Goal: Task Accomplishment & Management: Manage account settings

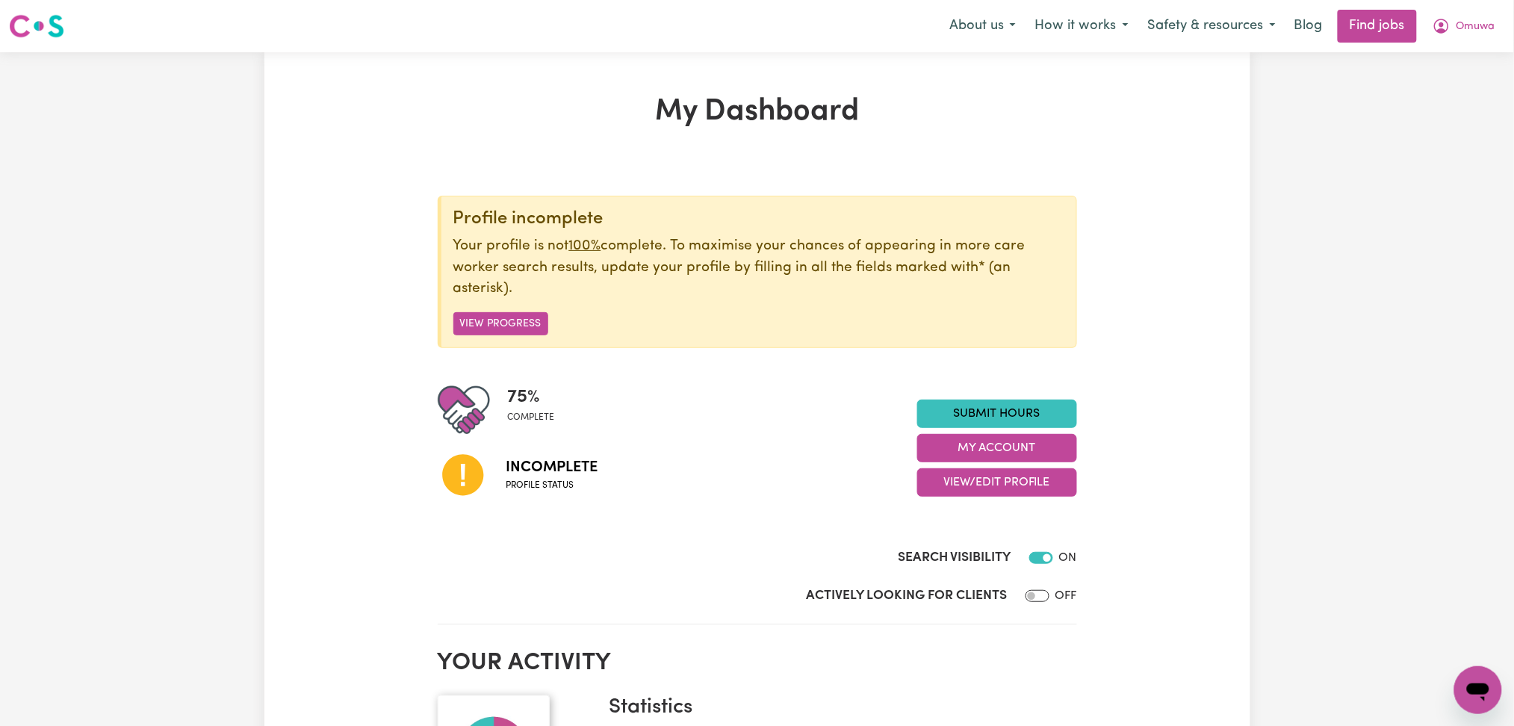
scroll to position [199, 0]
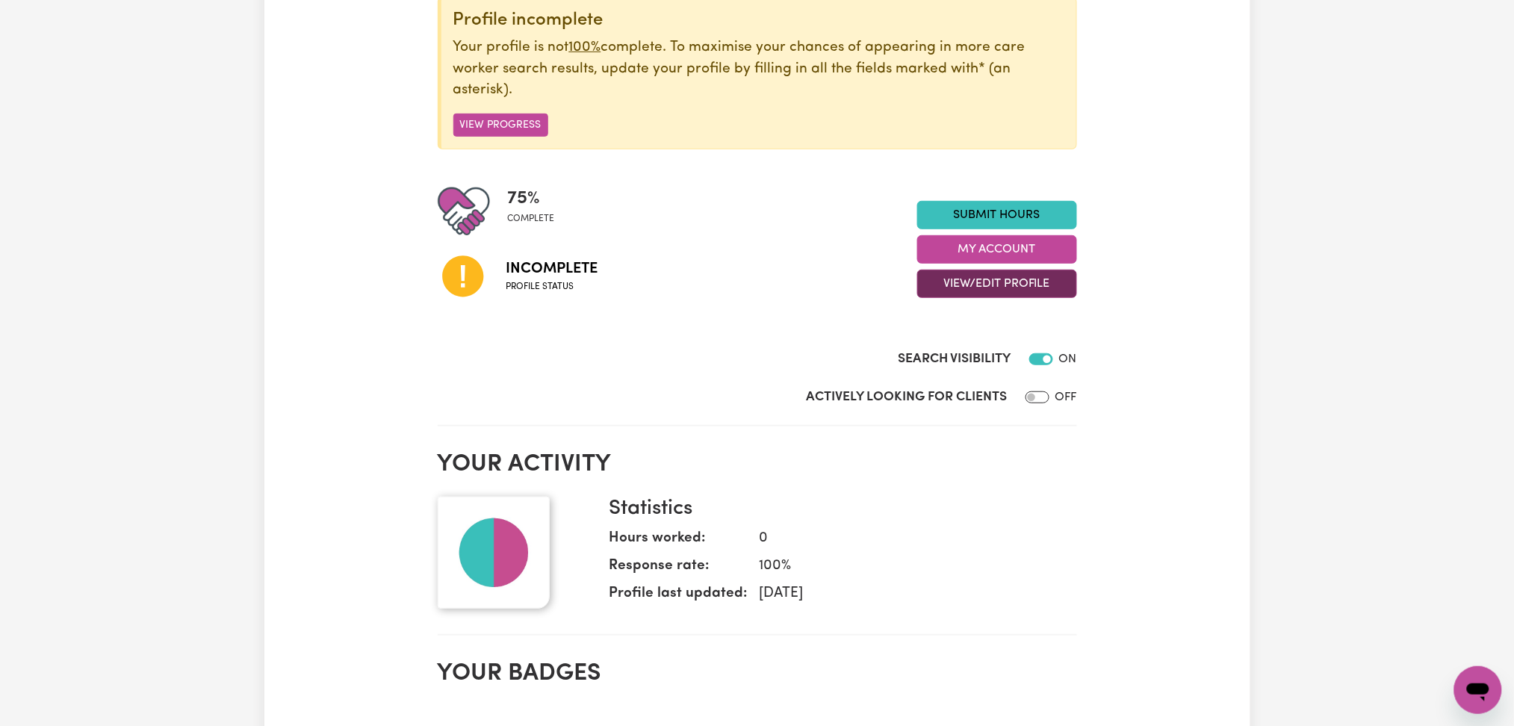
click at [986, 284] on button "View/Edit Profile" at bounding box center [998, 284] width 160 height 28
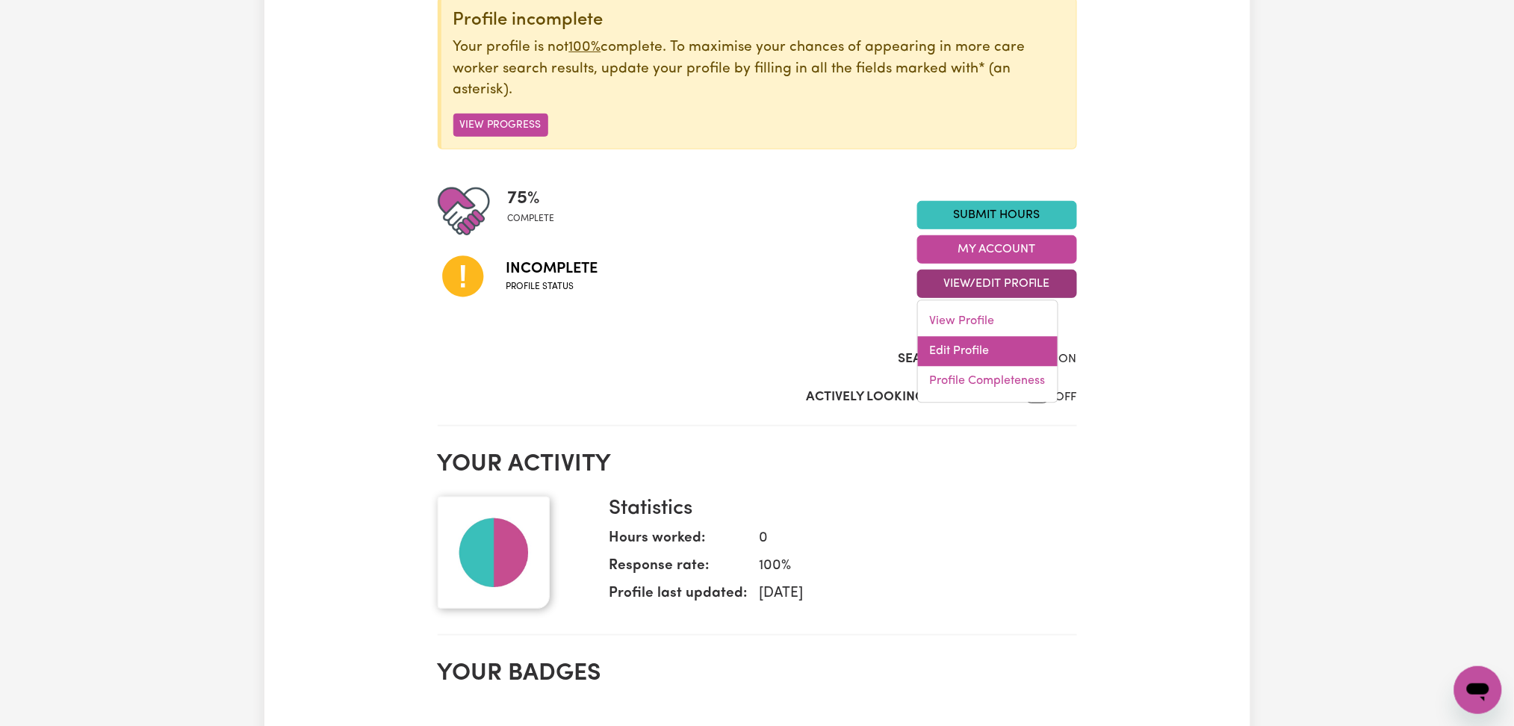
click at [968, 346] on link "Edit Profile" at bounding box center [988, 352] width 140 height 30
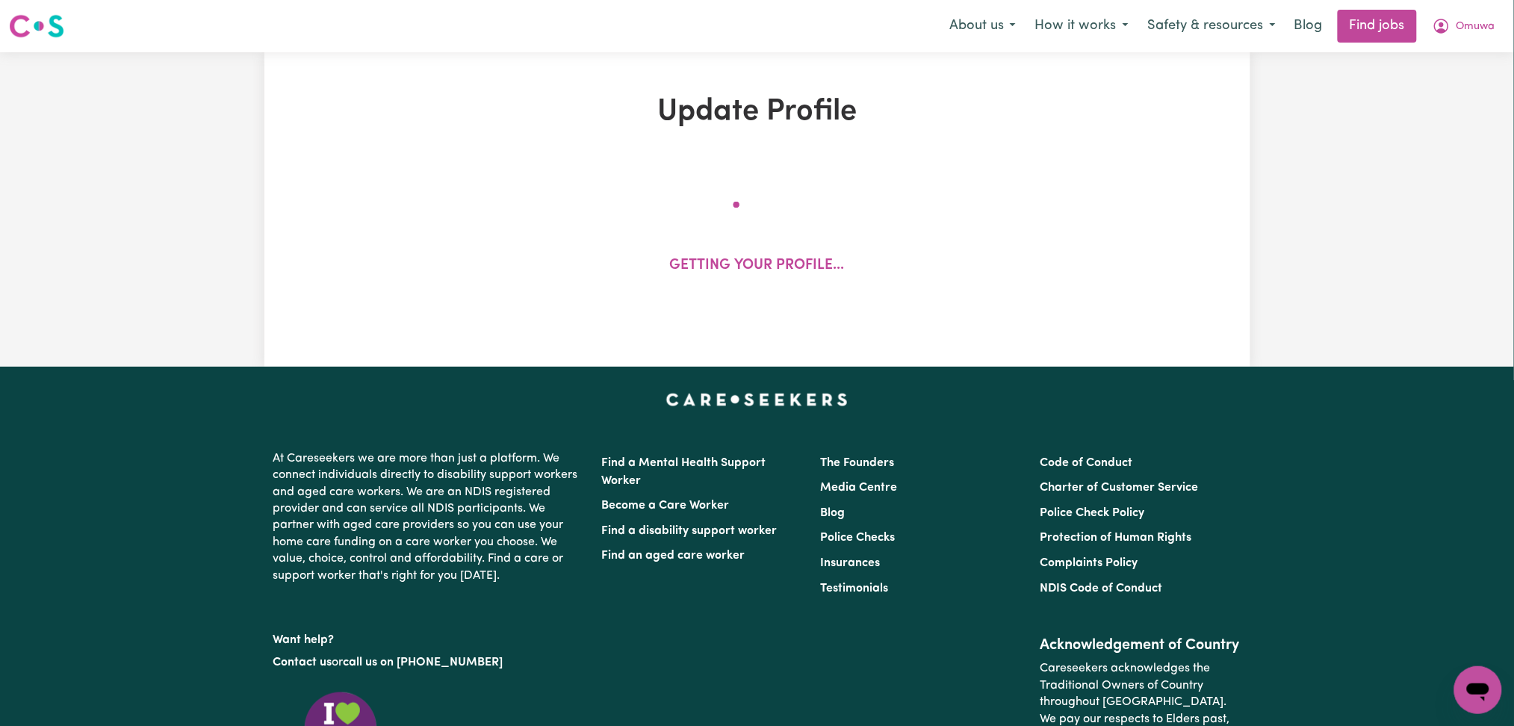
select select "[DEMOGRAPHIC_DATA]"
select select "Student Visa"
select select "Studying a healthcare related degree or qualification"
select select "38"
select select "46"
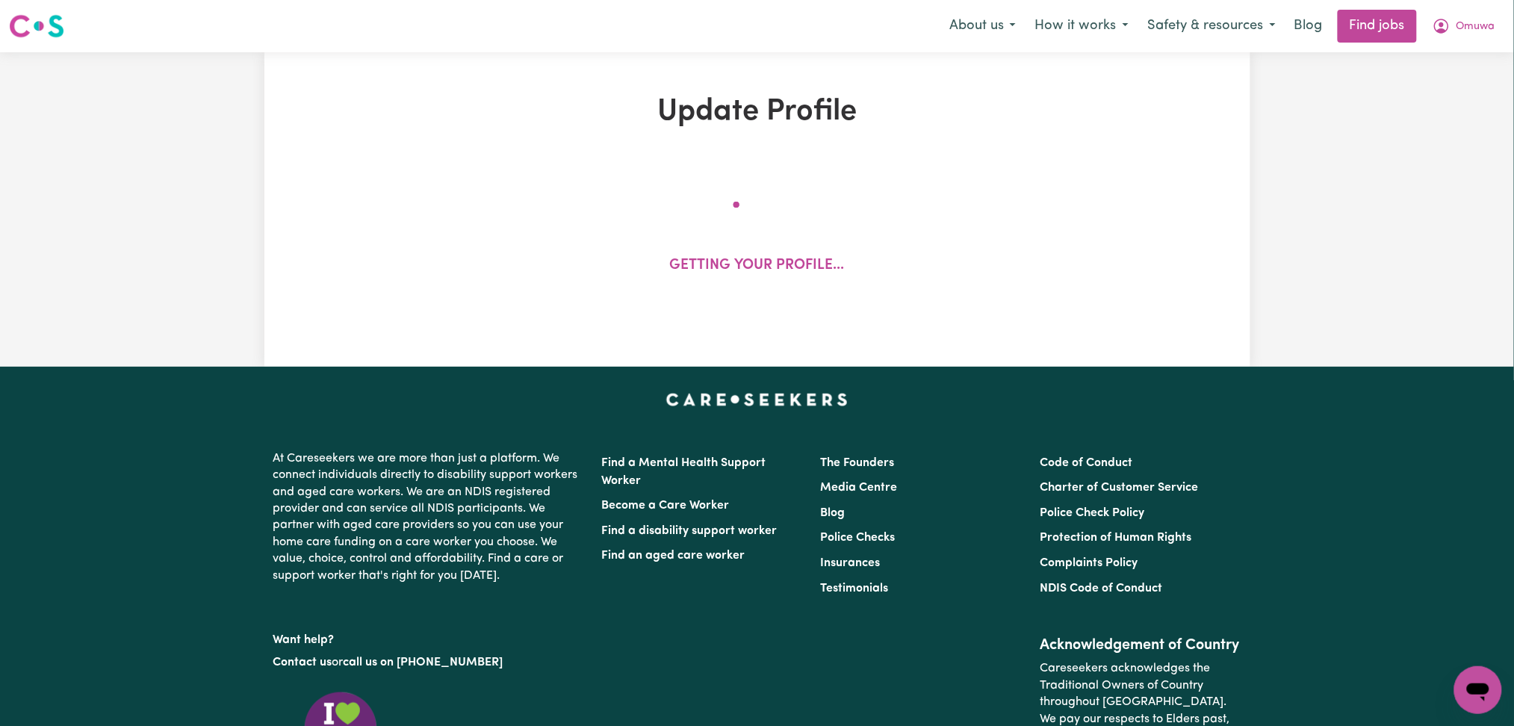
select select "70"
select select "85"
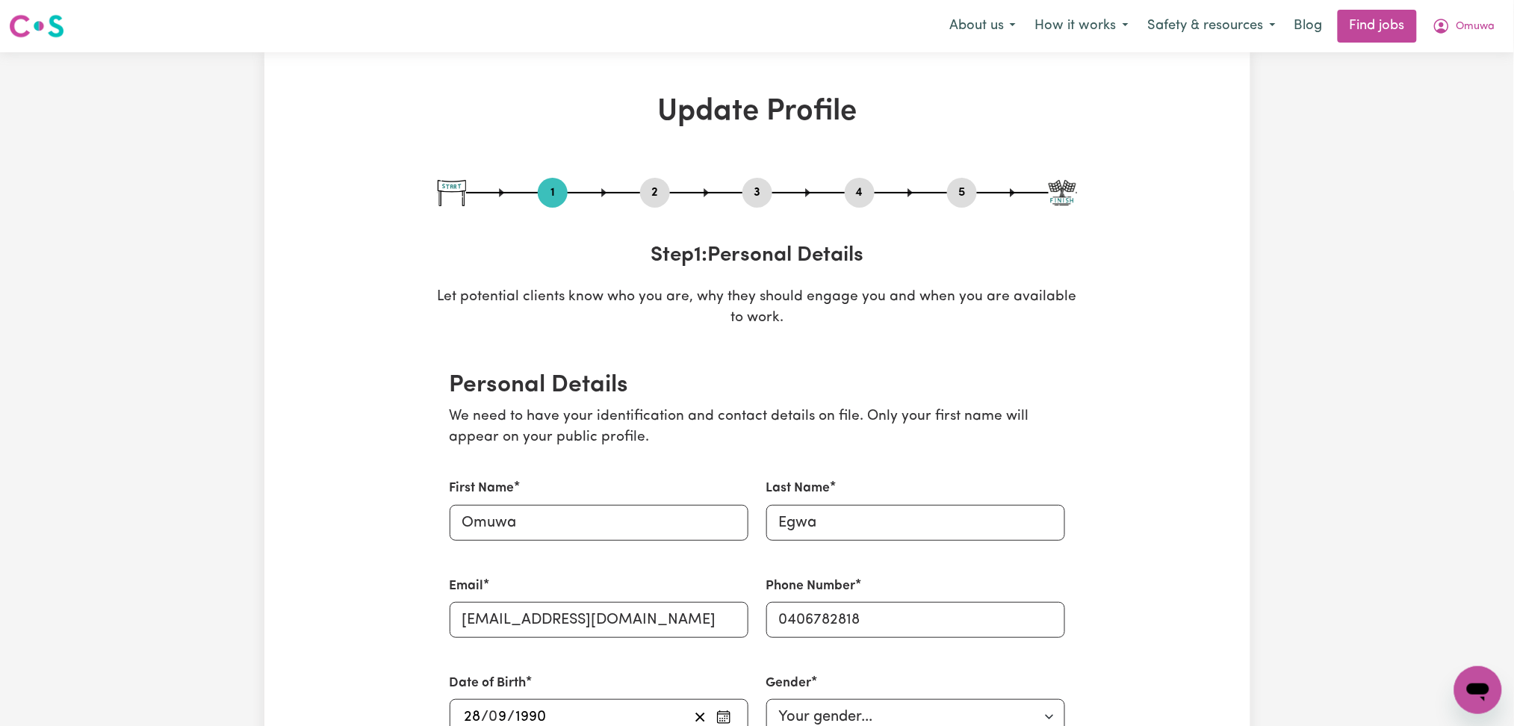
click at [651, 181] on div "2" at bounding box center [655, 193] width 30 height 30
click at [659, 195] on button "2" at bounding box center [655, 192] width 30 height 19
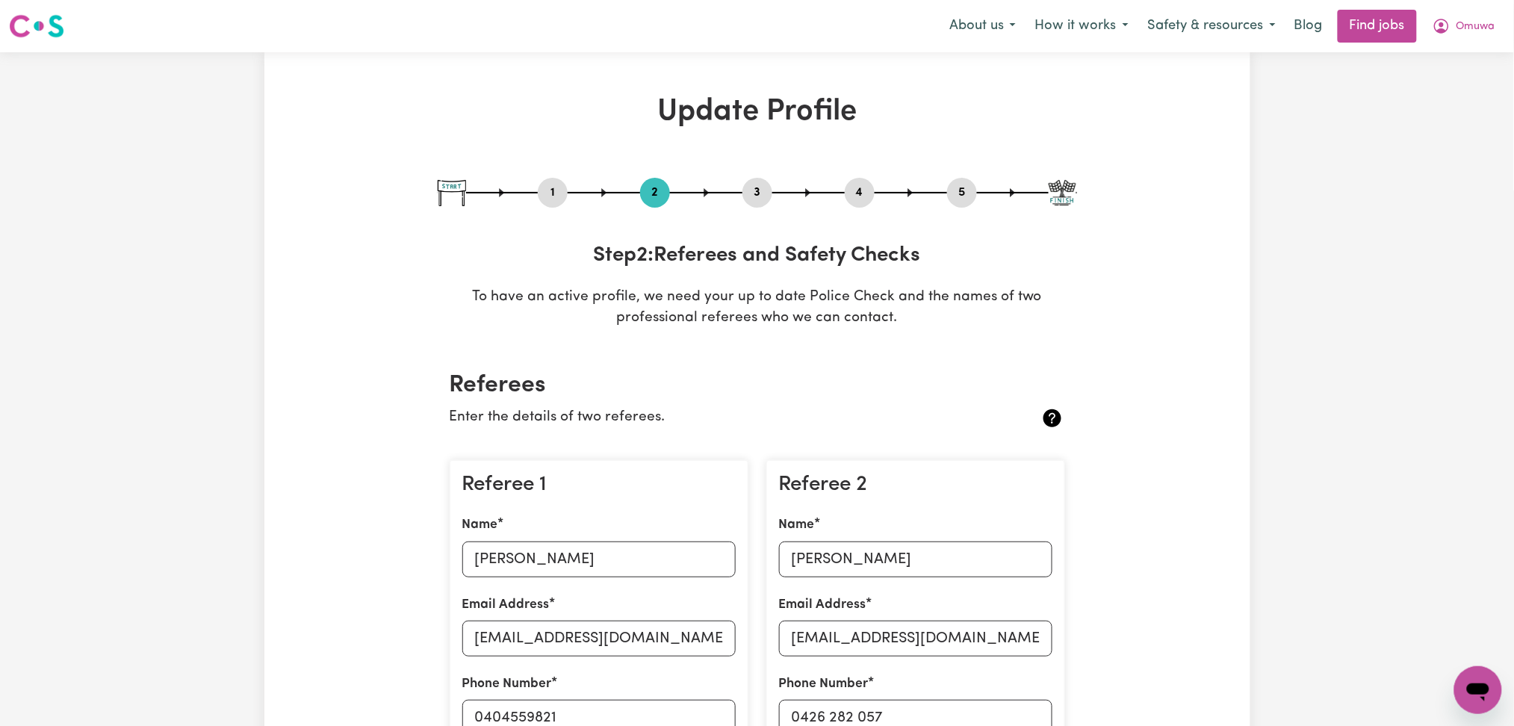
scroll to position [199, 0]
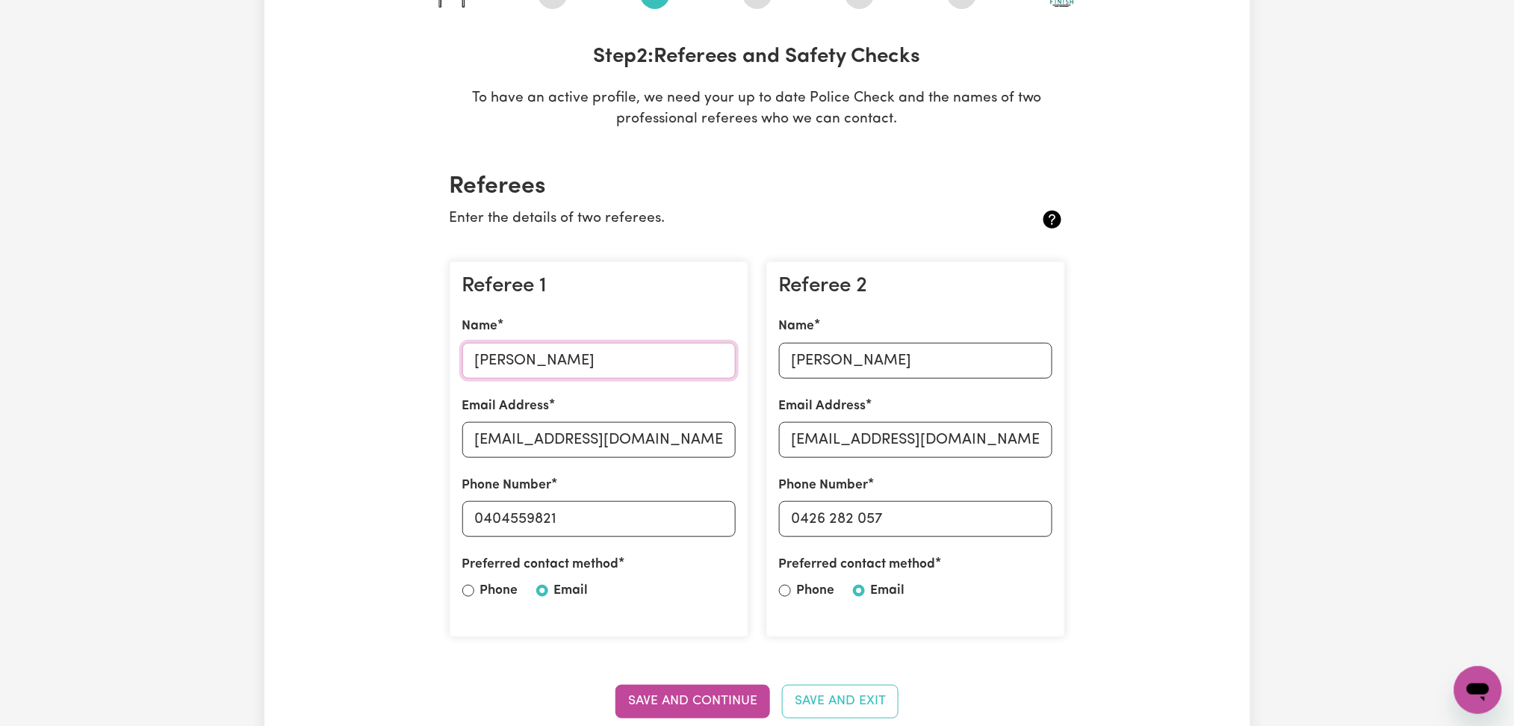
click at [527, 361] on input "[PERSON_NAME]" at bounding box center [598, 361] width 273 height 36
click at [534, 432] on input "[EMAIL_ADDRESS][DOMAIN_NAME]" at bounding box center [598, 440] width 273 height 36
drag, startPoint x: 485, startPoint y: 516, endPoint x: 700, endPoint y: 522, distance: 215.3
click at [700, 522] on input "0404559821" at bounding box center [598, 519] width 273 height 36
click at [937, 365] on input "[PERSON_NAME]" at bounding box center [915, 361] width 273 height 36
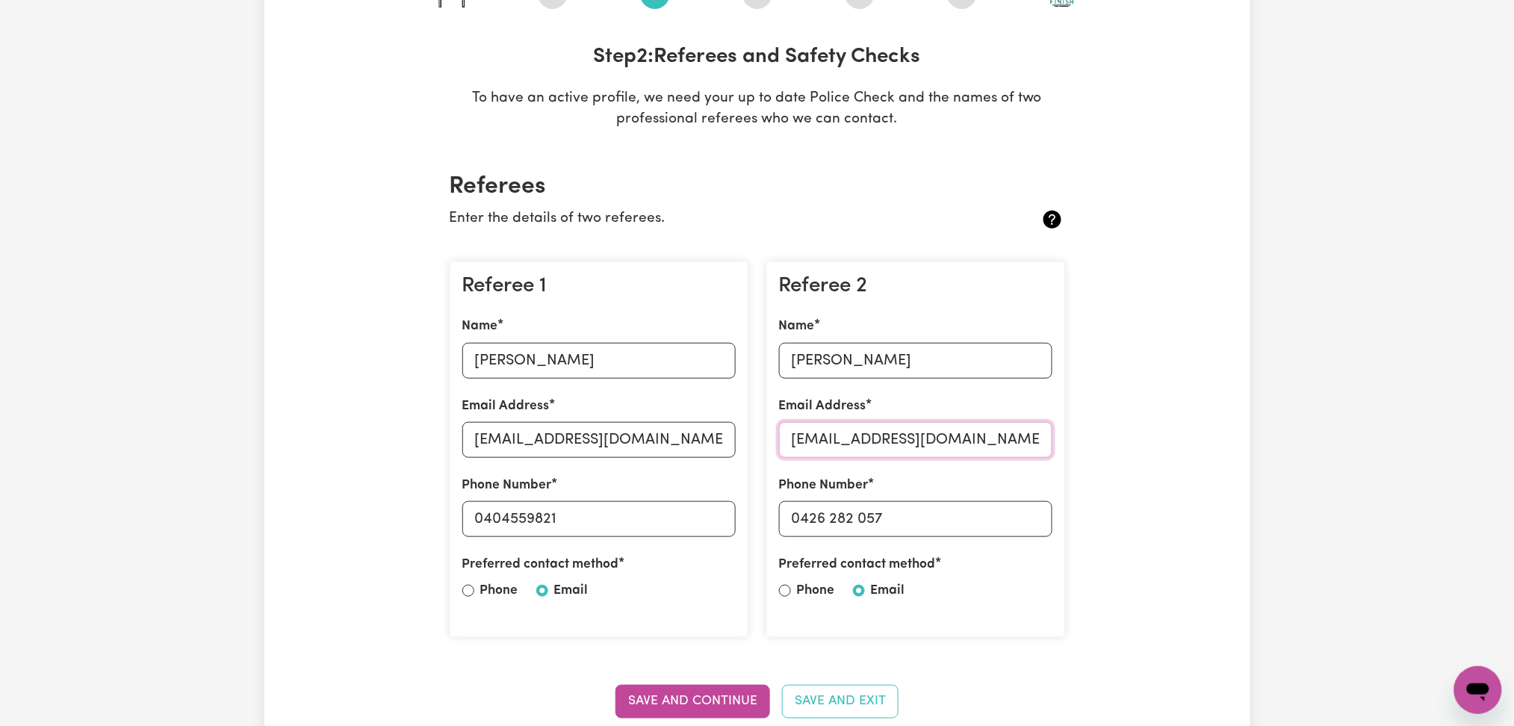
click at [919, 445] on input "[EMAIL_ADDRESS][DOMAIN_NAME]" at bounding box center [915, 440] width 273 height 36
drag, startPoint x: 804, startPoint y: 507, endPoint x: 1016, endPoint y: 514, distance: 212.3
click at [1016, 514] on input "0426 282 057" at bounding box center [915, 519] width 273 height 36
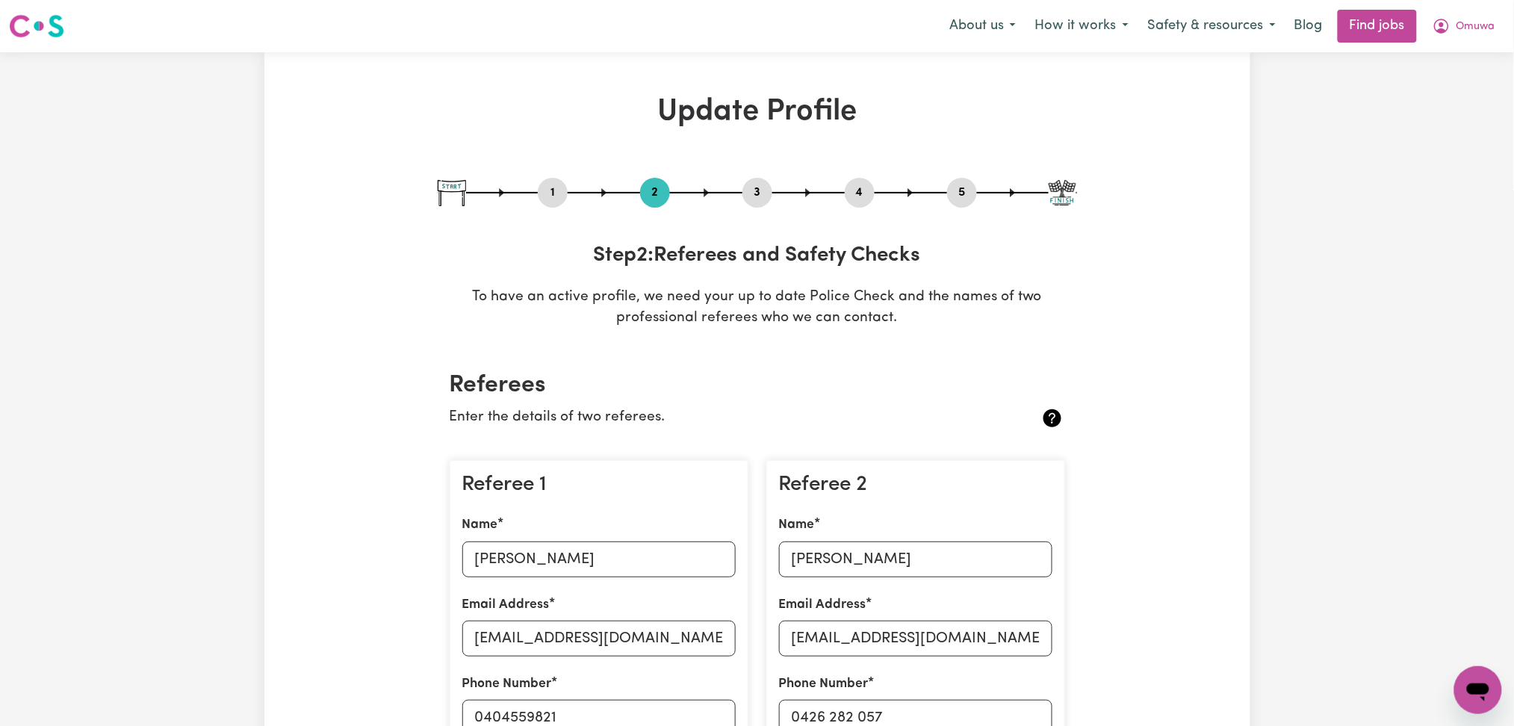
click at [750, 194] on button "3" at bounding box center [758, 192] width 30 height 19
select select "2023"
select select "Certificate III (Individual Support)"
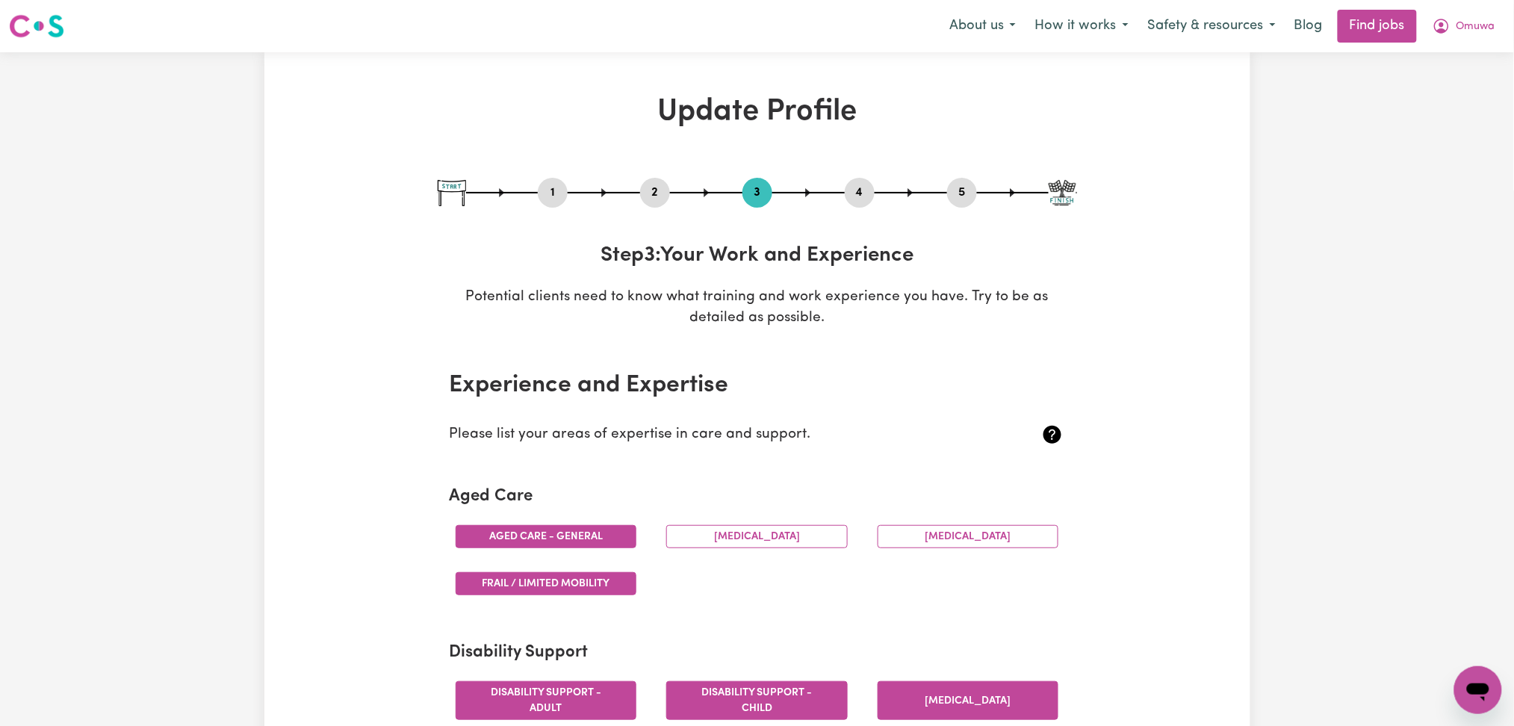
click at [849, 185] on button "4" at bounding box center [860, 192] width 30 height 19
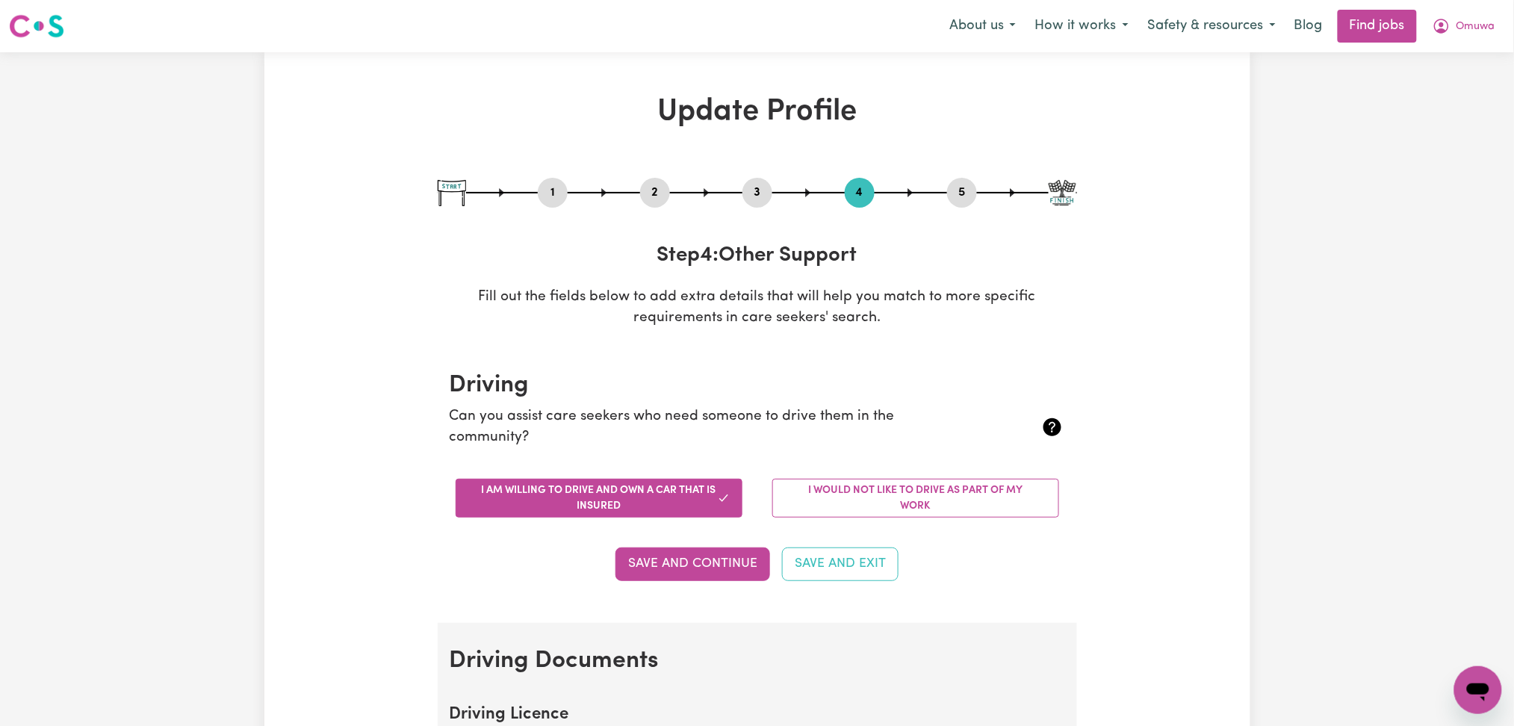
drag, startPoint x: 957, startPoint y: 190, endPoint x: 947, endPoint y: 224, distance: 35.7
click at [958, 200] on button "5" at bounding box center [962, 192] width 30 height 19
select select "I am providing services by being employed by an organisation"
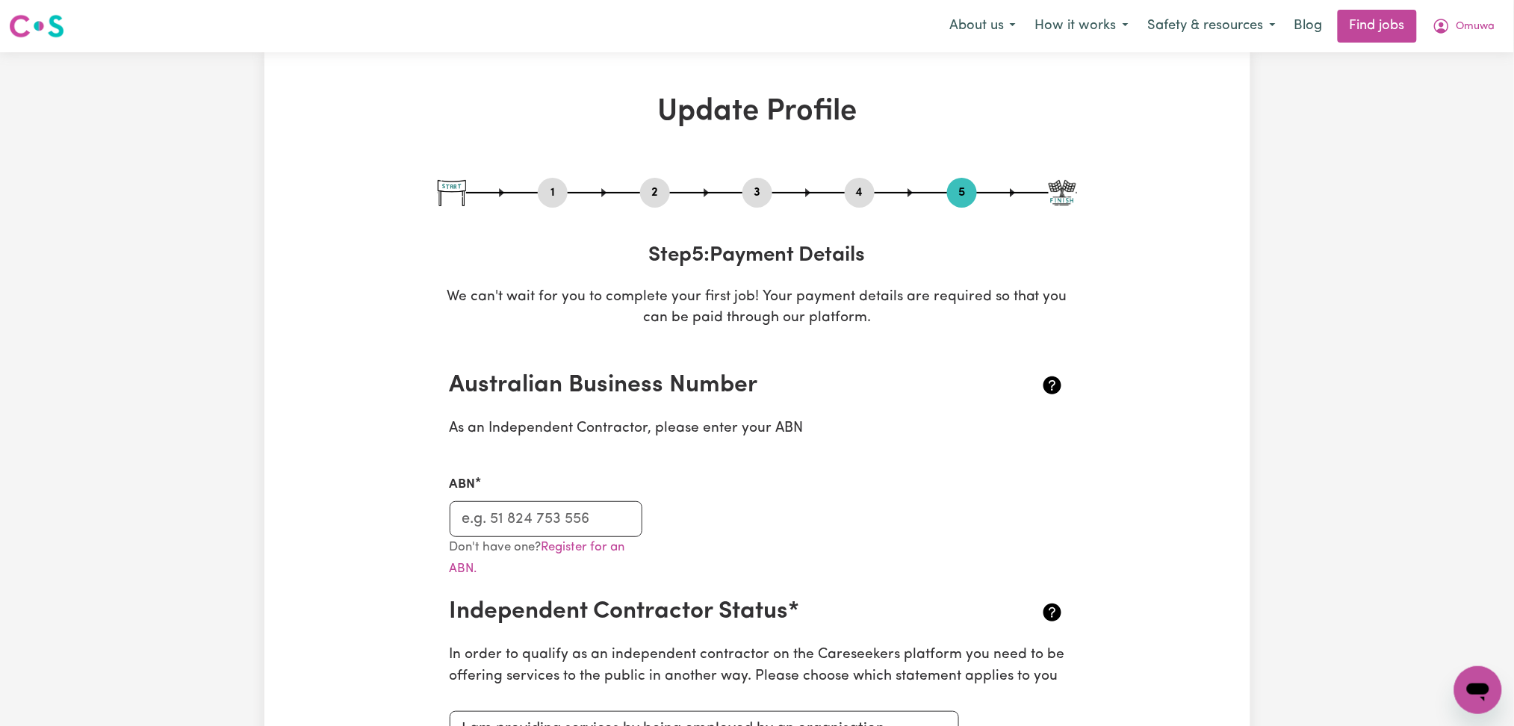
scroll to position [99, 0]
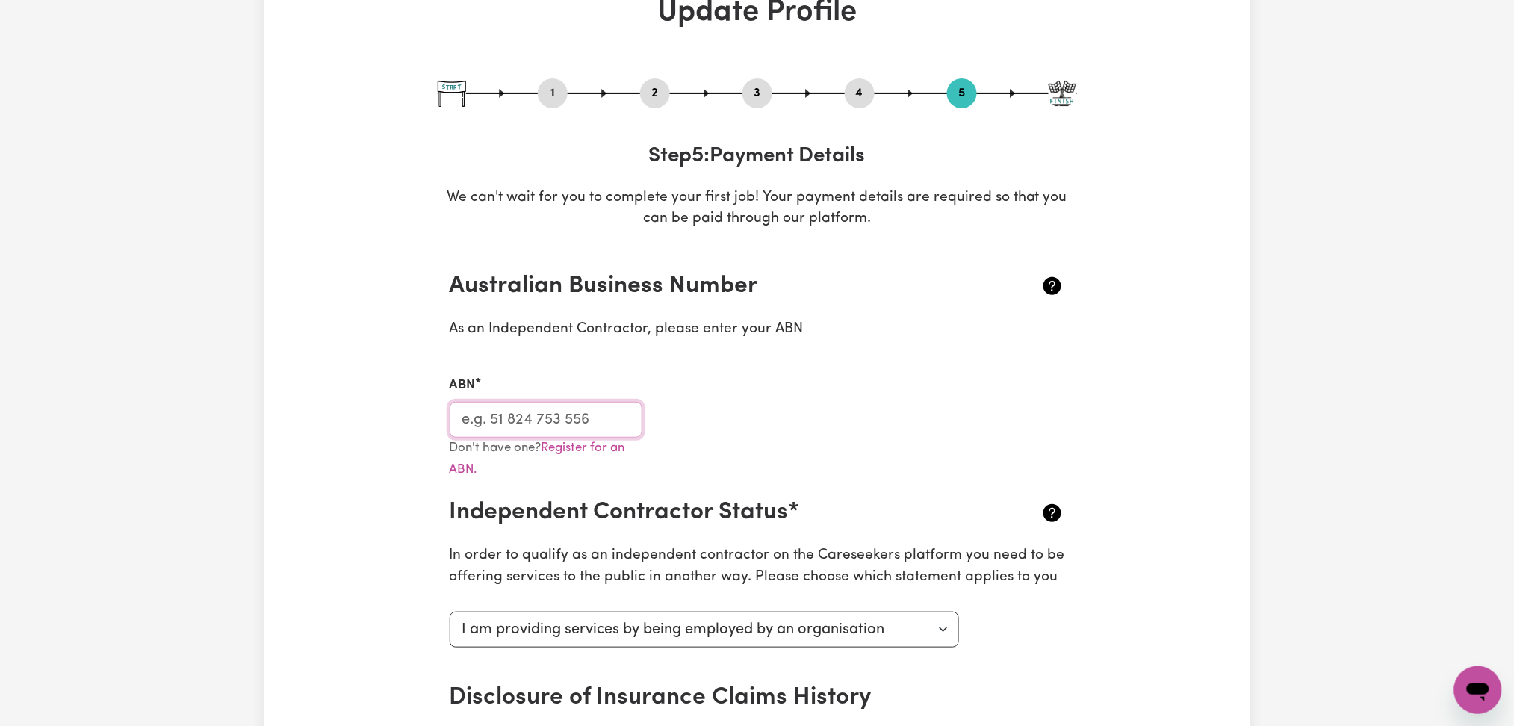
click at [589, 420] on input "ABN" at bounding box center [547, 420] width 194 height 36
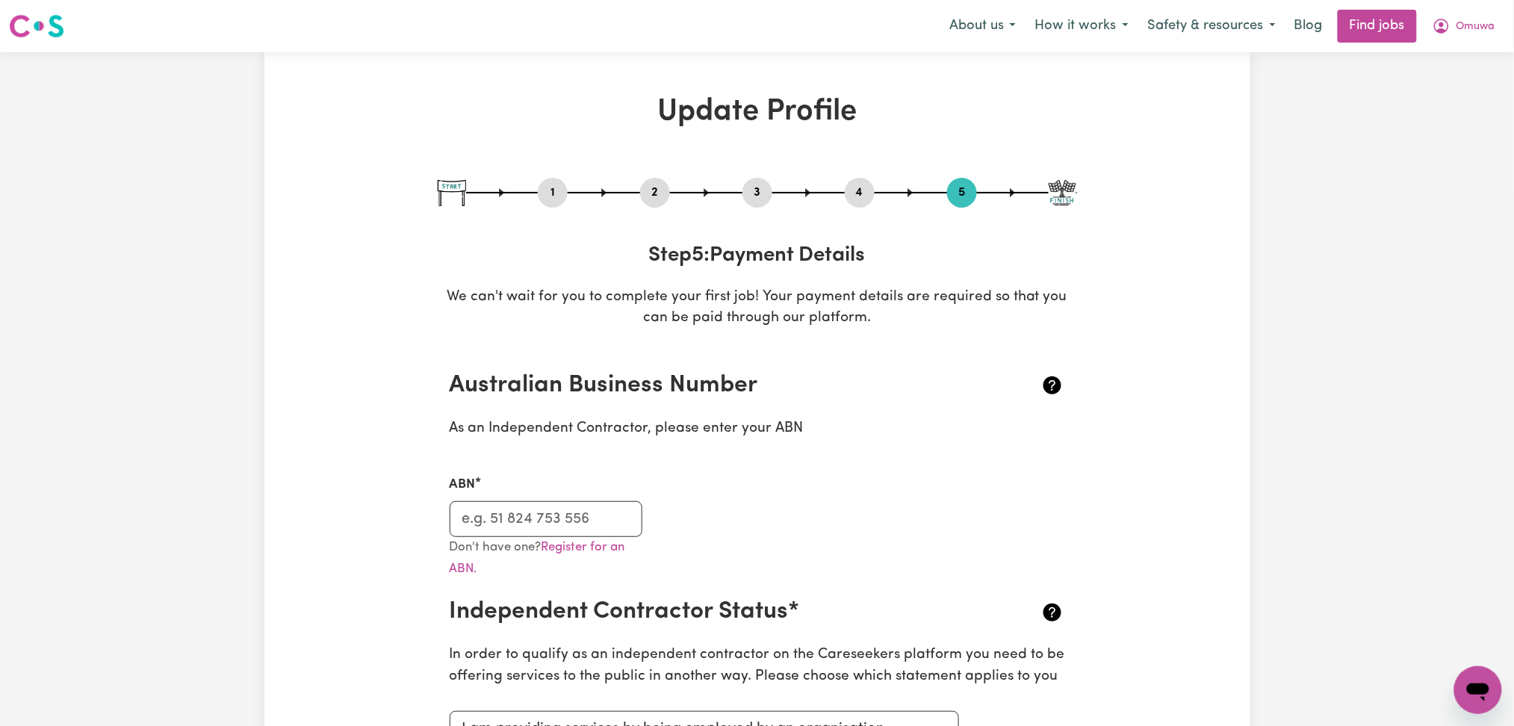
click at [761, 194] on button "3" at bounding box center [758, 192] width 30 height 19
select select "2023"
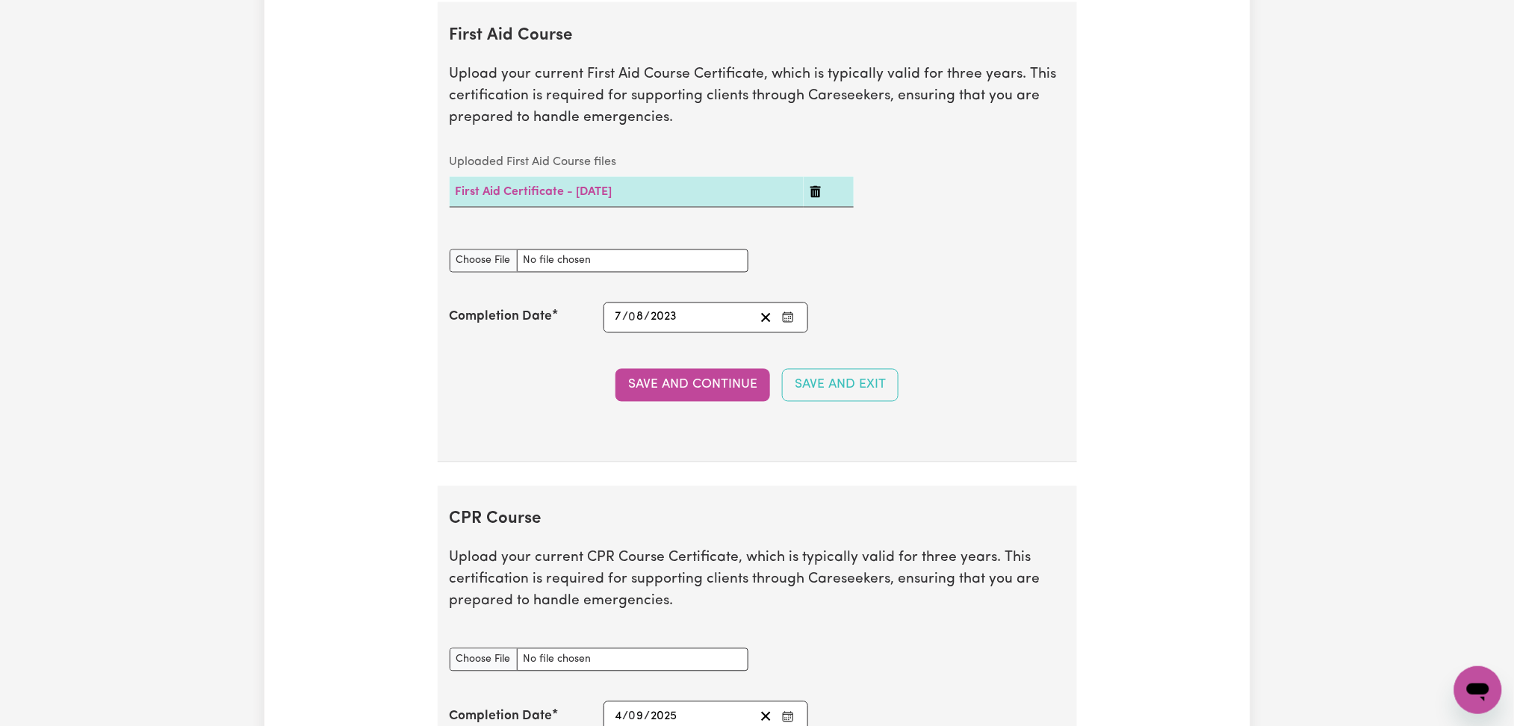
scroll to position [3486, 0]
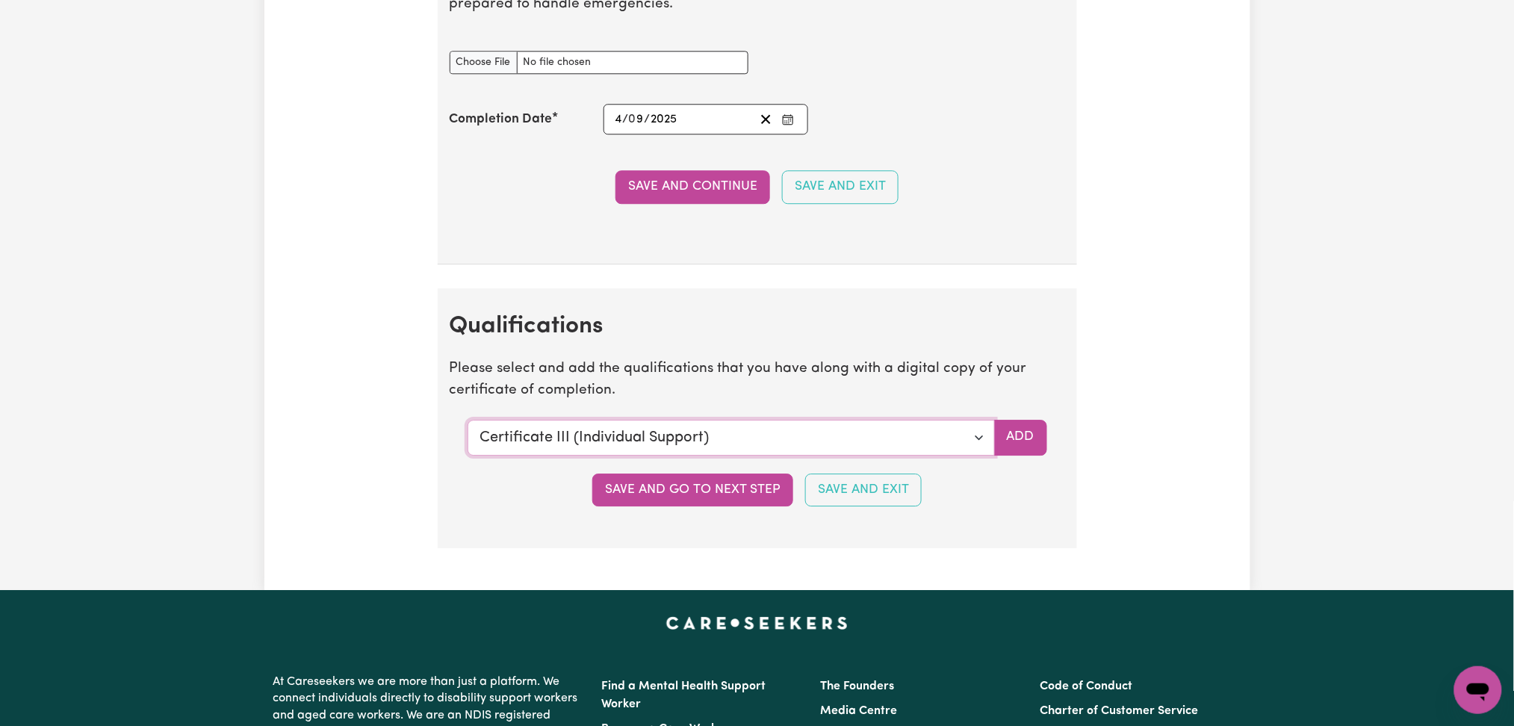
click at [527, 446] on select "Select a qualification to add... Certificate III (Individual Support) Certifica…" at bounding box center [731, 438] width 527 height 36
select select "Diploma of Community Services"
click at [468, 423] on select "Select a qualification to add... Certificate III (Individual Support) Certifica…" at bounding box center [731, 438] width 527 height 36
click at [1006, 437] on button "Add" at bounding box center [1020, 438] width 53 height 36
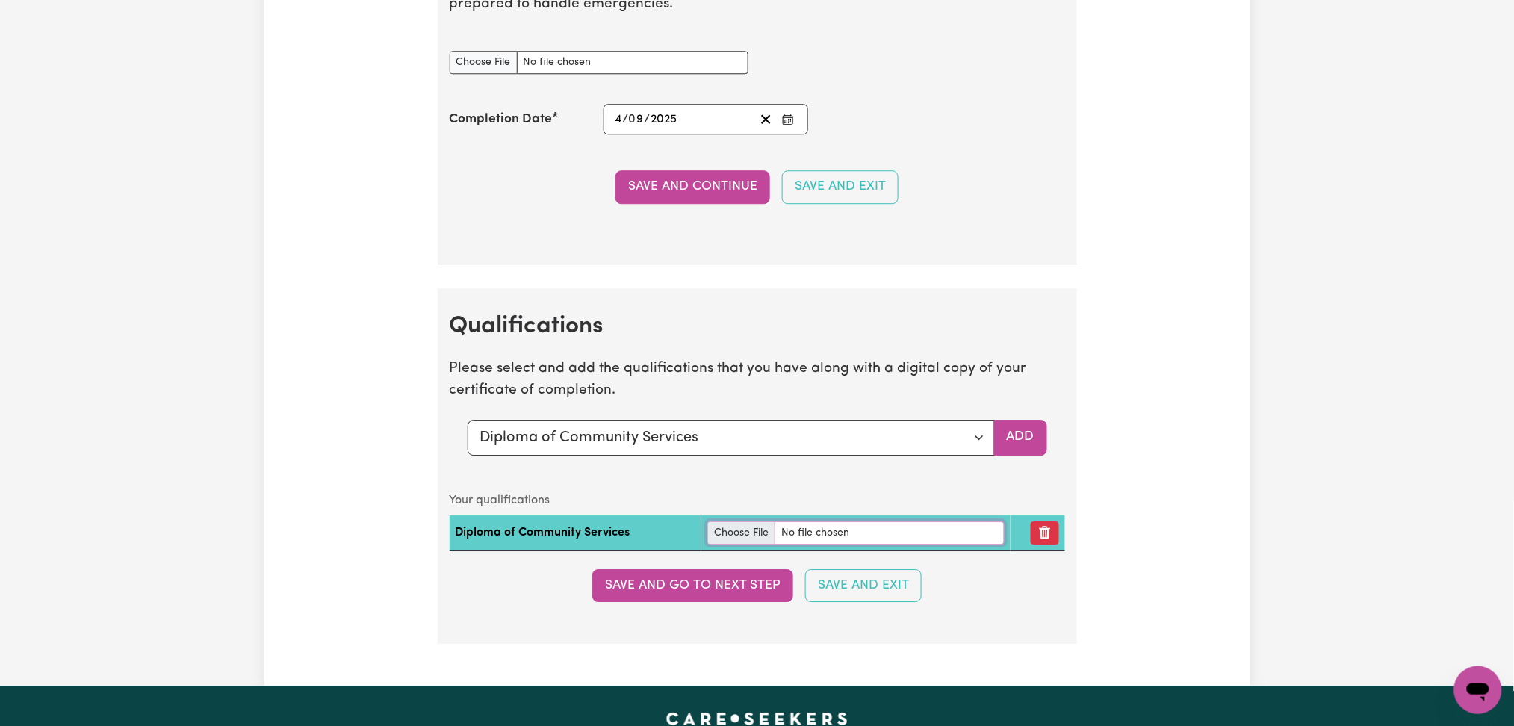
click at [716, 536] on input "file" at bounding box center [856, 533] width 297 height 23
type input "C:\fakepath\Omuwa Egwa Diploma of Community Services.pdf"
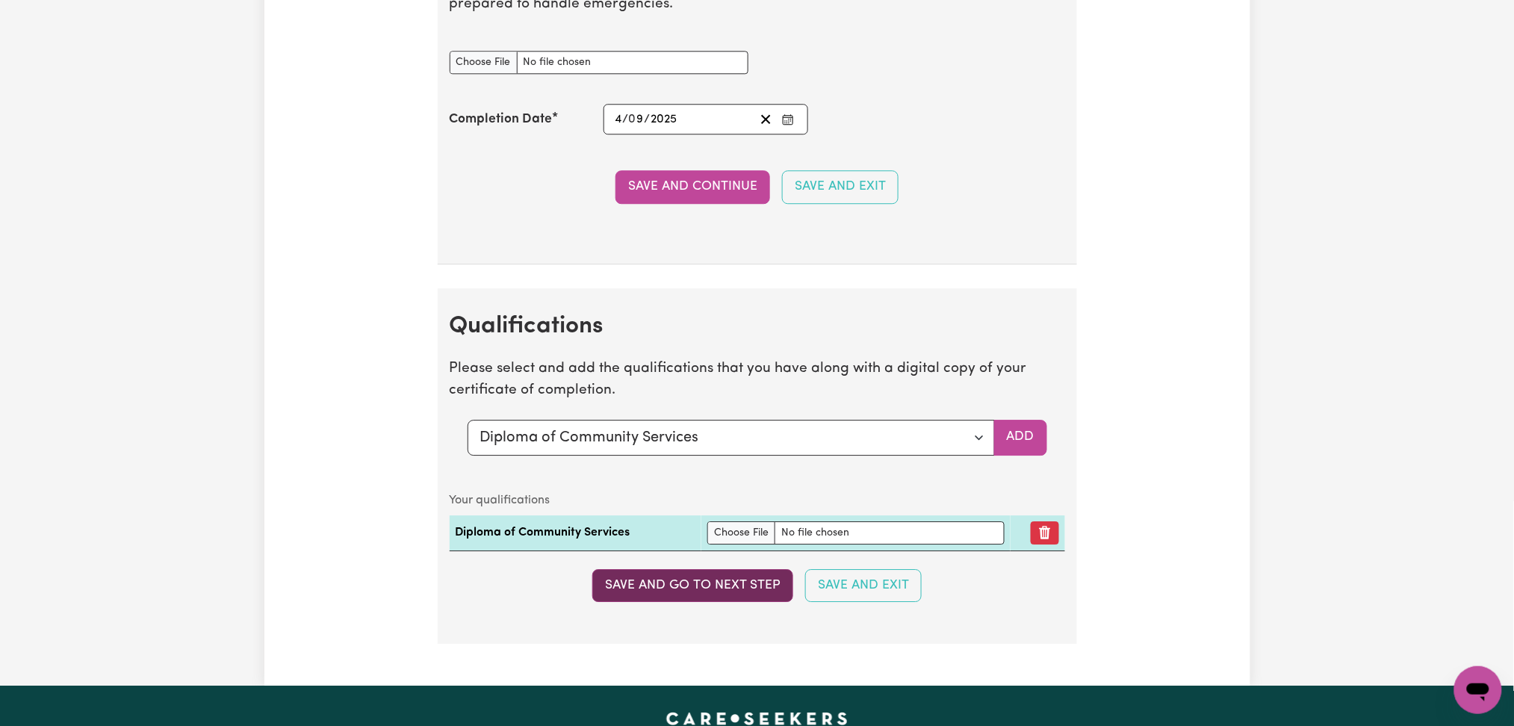
click at [708, 593] on button "Save and go to next step" at bounding box center [692, 585] width 201 height 33
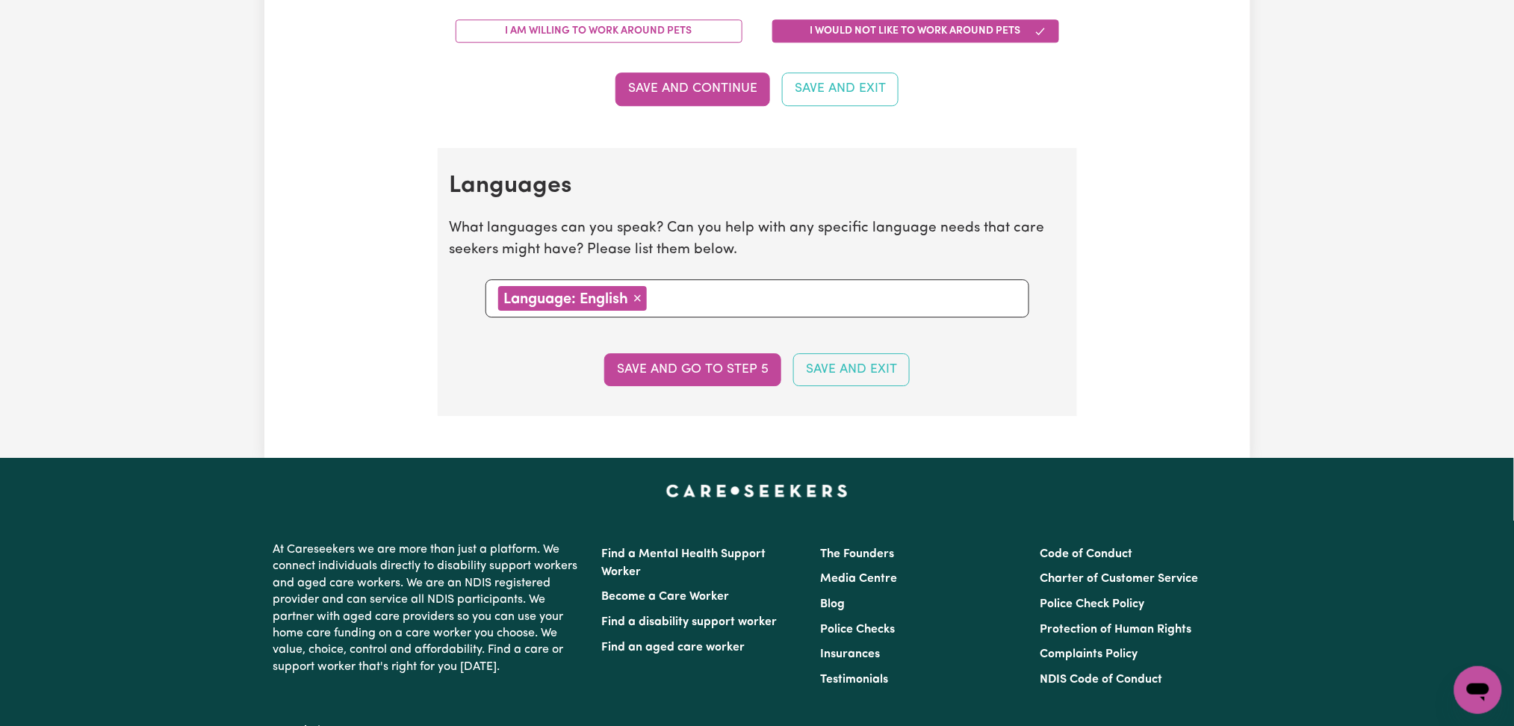
scroll to position [0, 0]
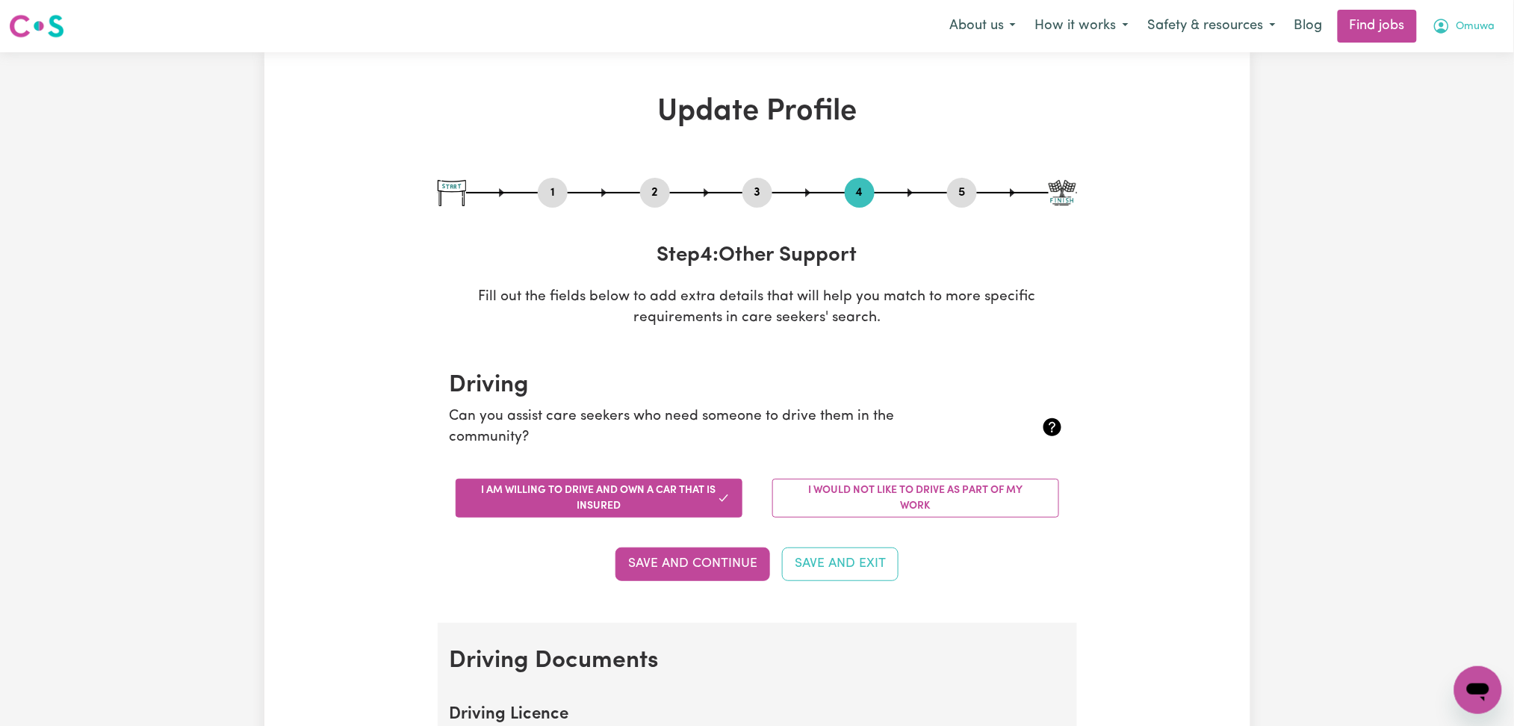
click at [1472, 31] on span "Omuwa" at bounding box center [1476, 27] width 39 height 16
click at [1452, 90] on link "My Dashboard" at bounding box center [1446, 86] width 118 height 28
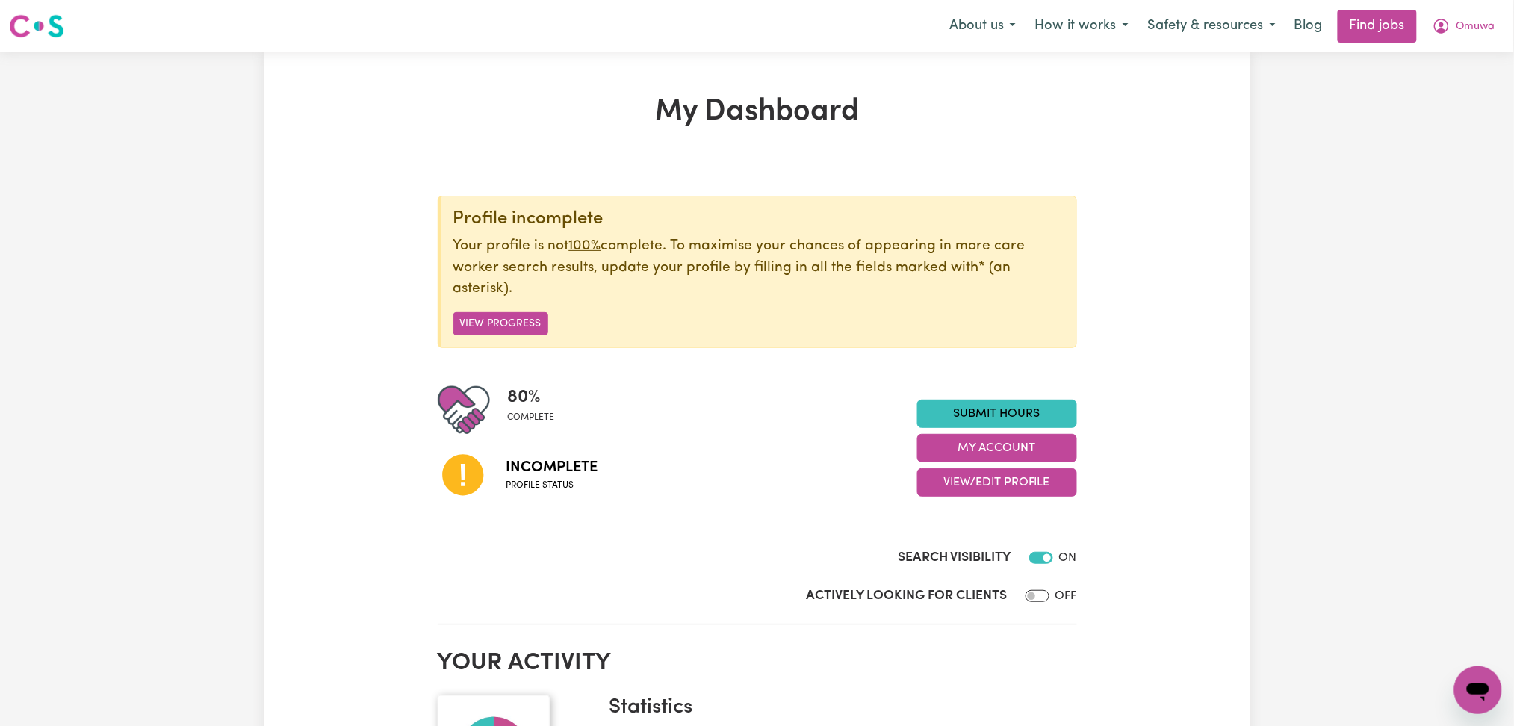
click at [945, 495] on button "View/Edit Profile" at bounding box center [998, 482] width 160 height 28
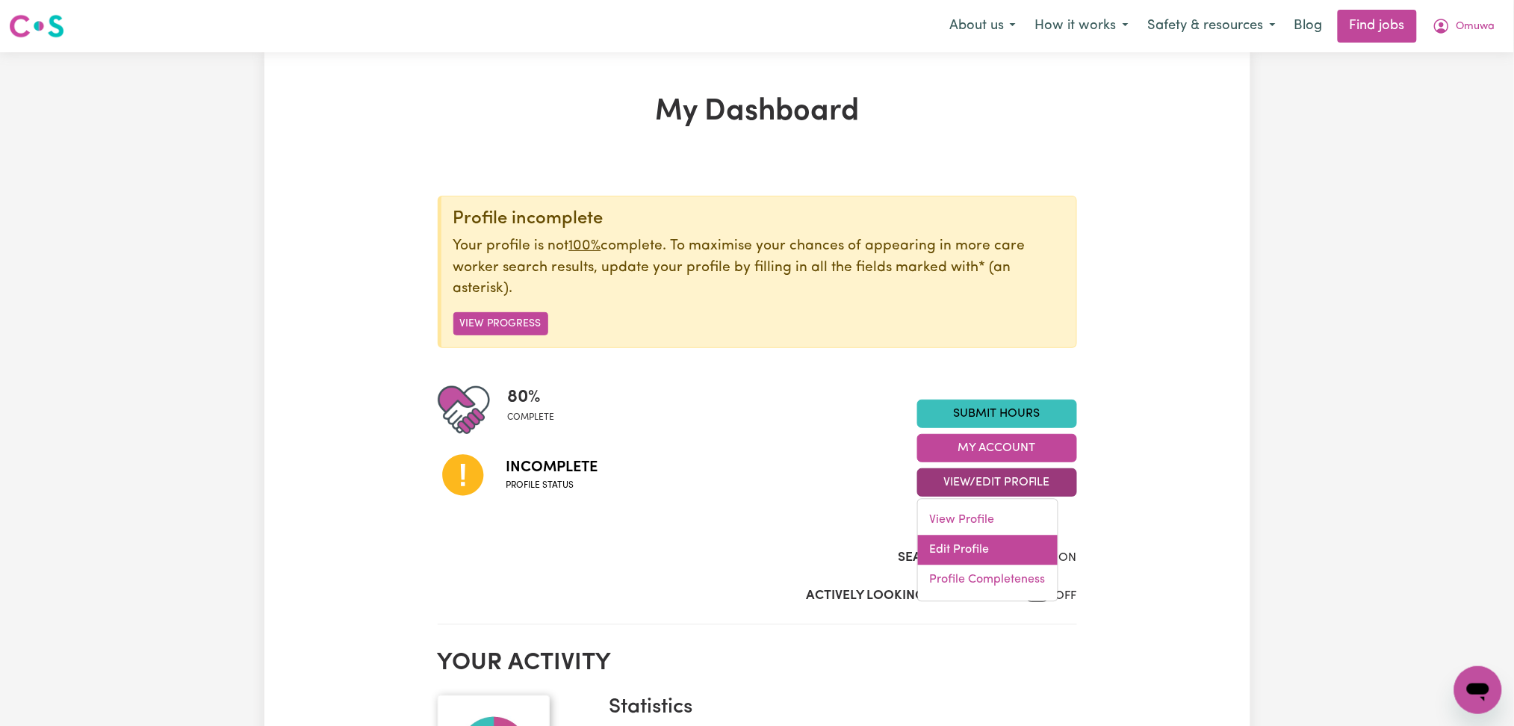
click at [938, 556] on link "Edit Profile" at bounding box center [988, 551] width 140 height 30
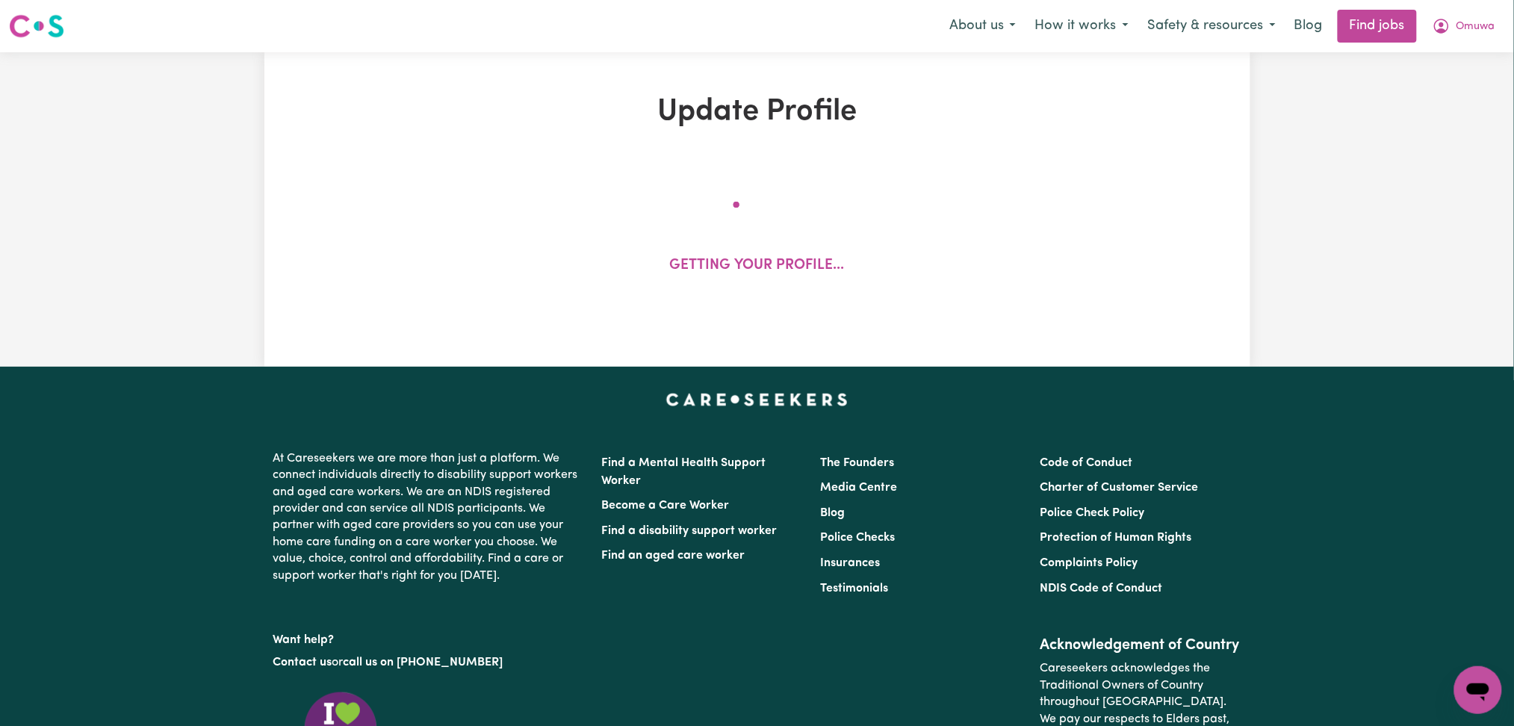
select select "[DEMOGRAPHIC_DATA]"
select select "Student Visa"
select select "Studying a healthcare related degree or qualification"
select select "38"
select select "46"
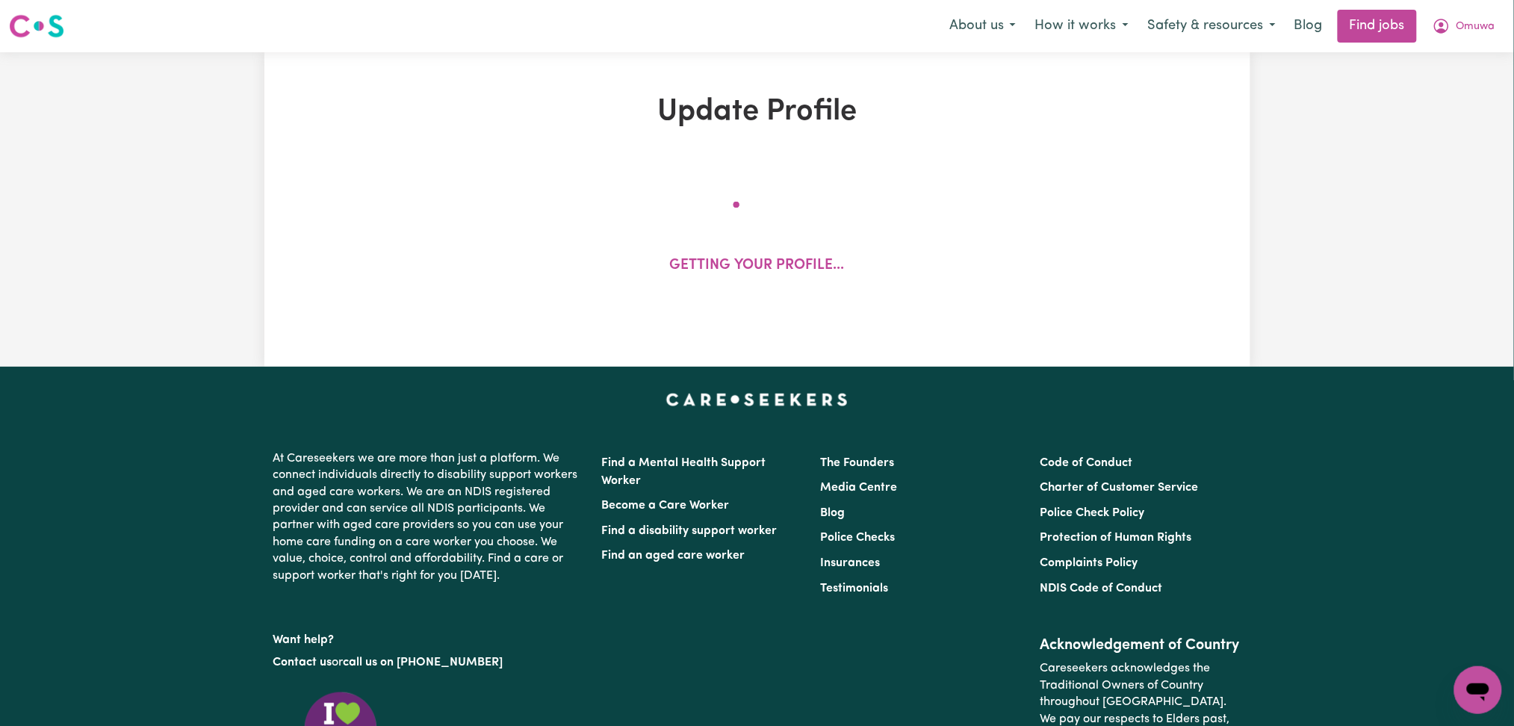
select select "70"
select select "85"
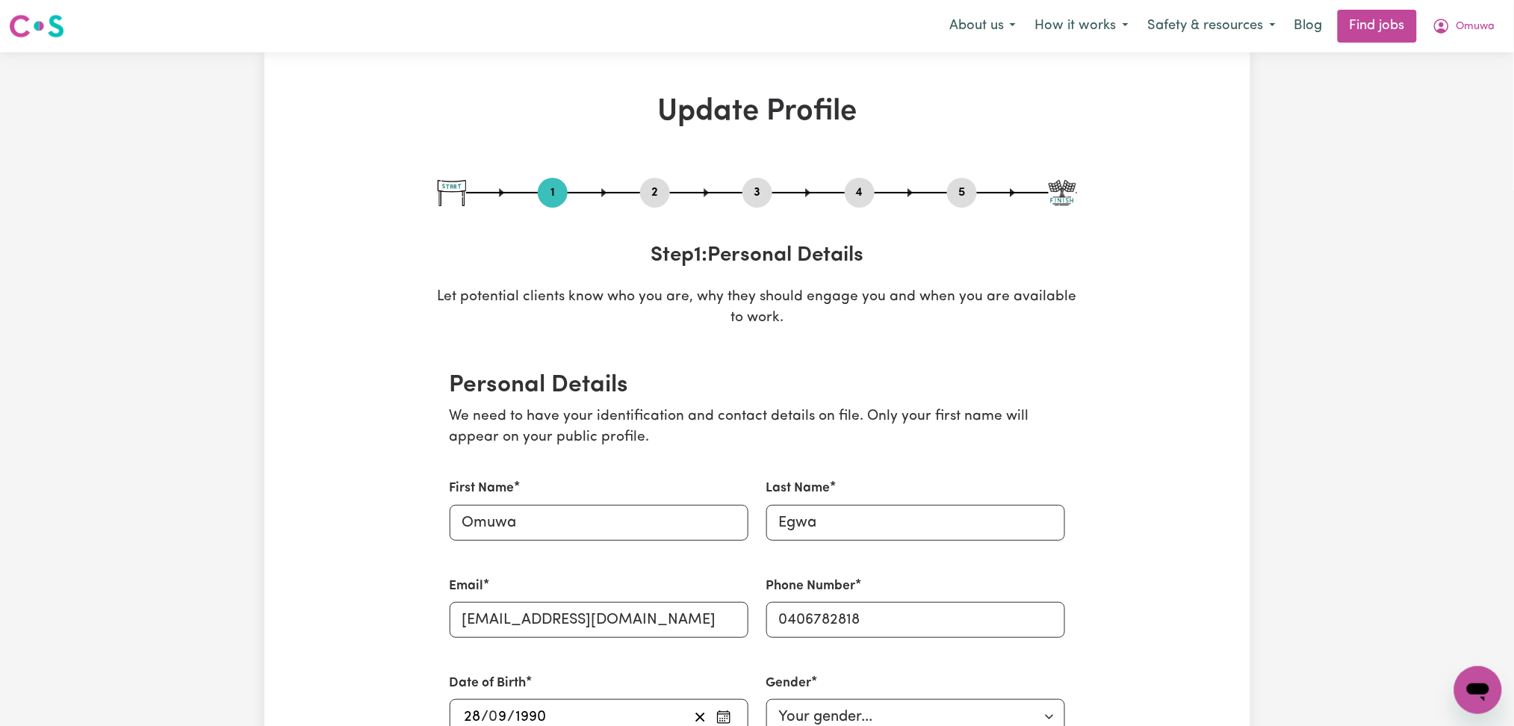
click at [959, 191] on button "5" at bounding box center [962, 192] width 30 height 19
select select "I am providing services by being employed by an organisation"
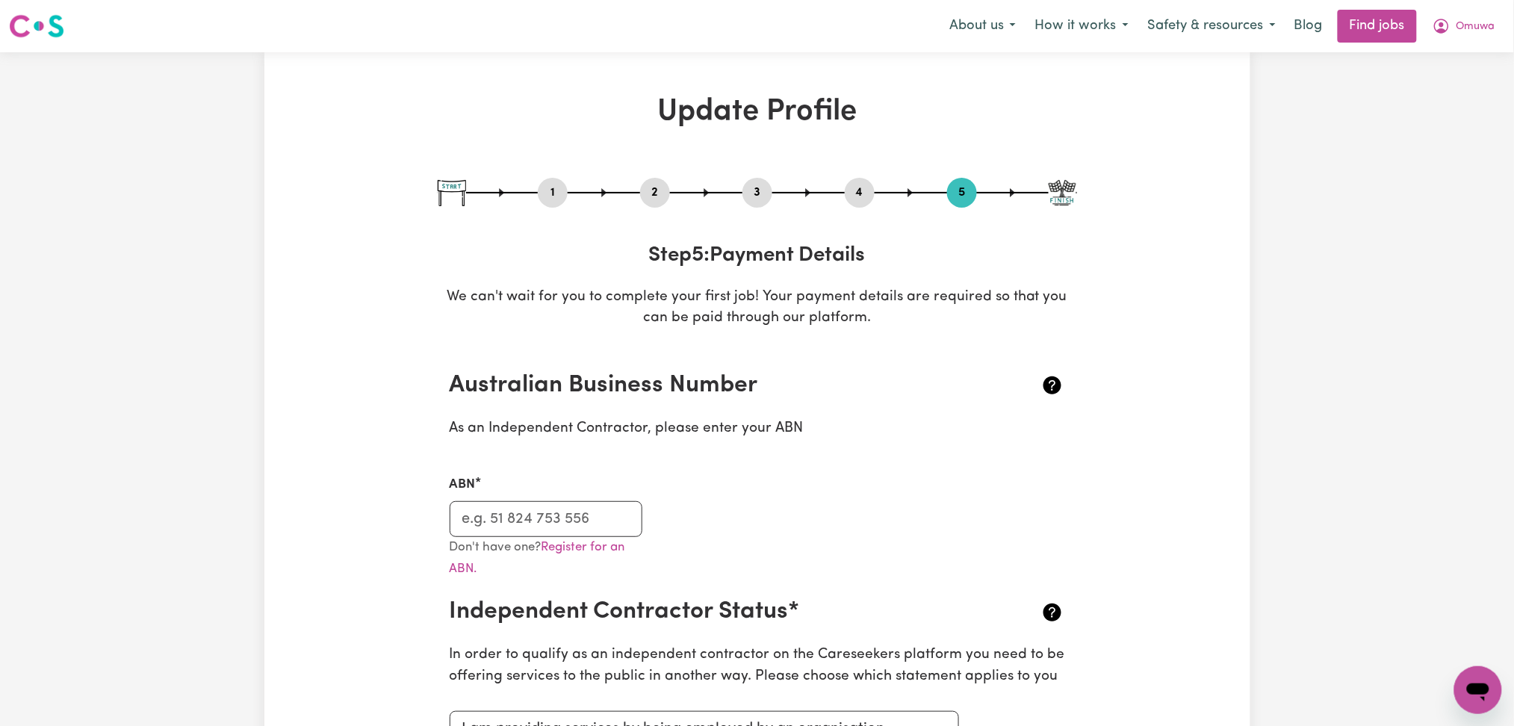
click at [658, 185] on button "2" at bounding box center [655, 192] width 30 height 19
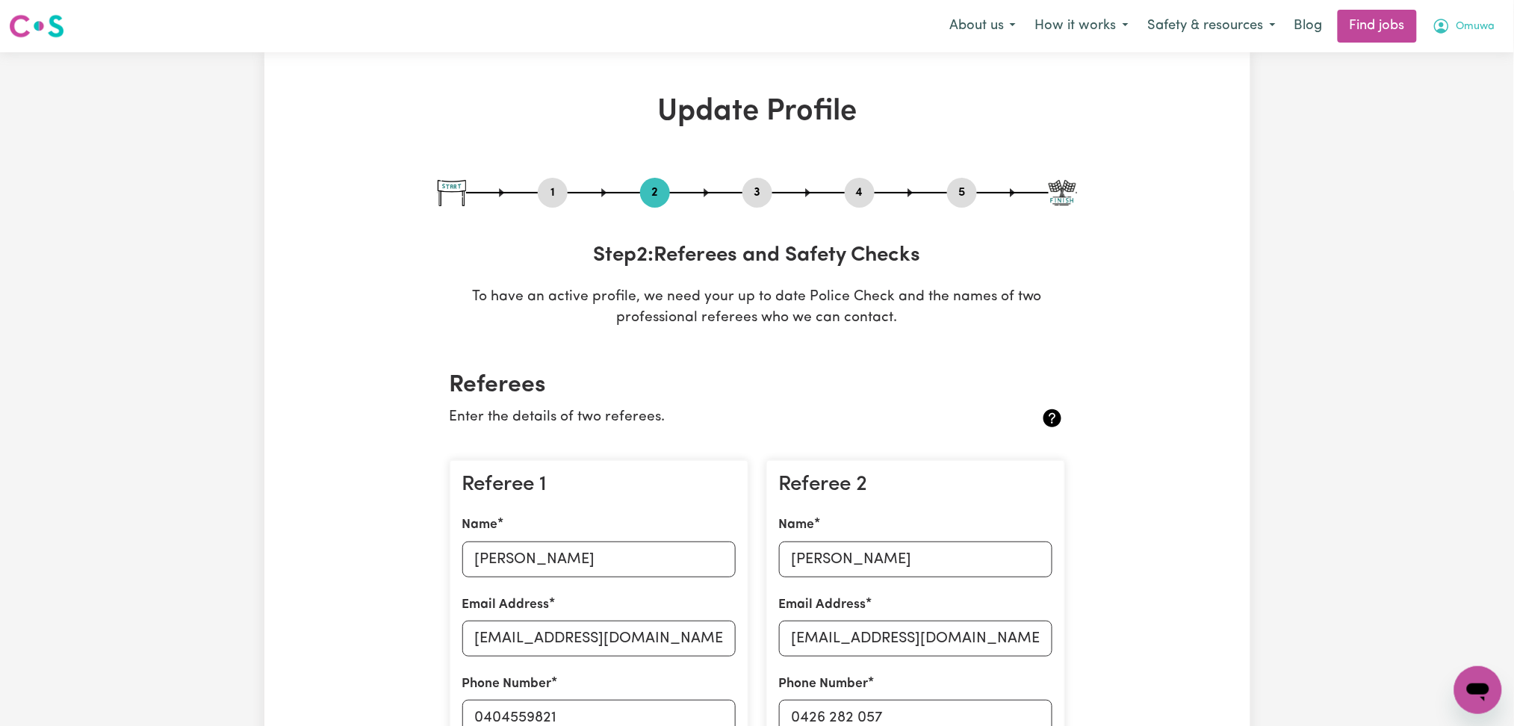
click at [1469, 37] on button "Omuwa" at bounding box center [1464, 25] width 82 height 31
click at [1450, 119] on link "Logout" at bounding box center [1446, 114] width 118 height 28
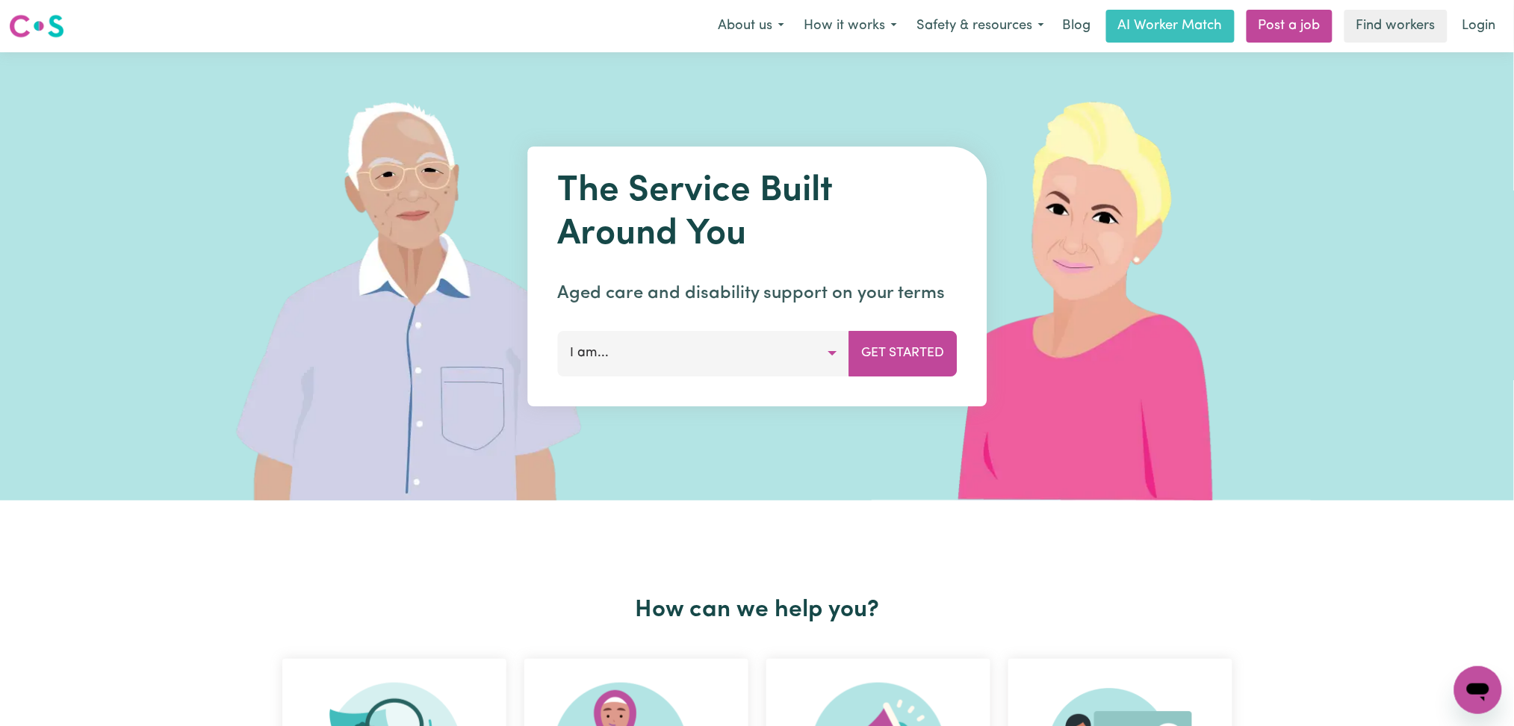
click at [1488, 34] on link "Login" at bounding box center [1480, 26] width 52 height 33
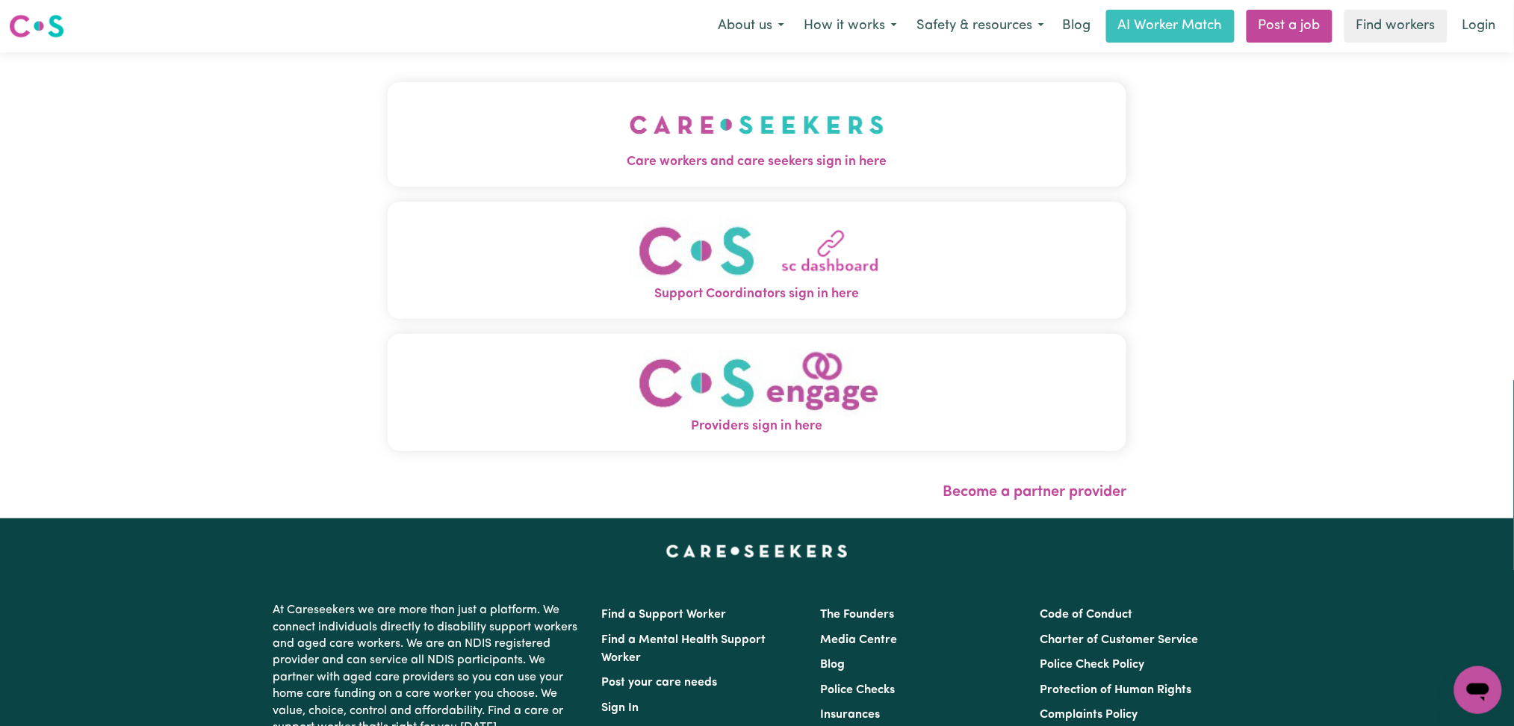
click at [545, 93] on button "Care workers and care seekers sign in here" at bounding box center [758, 134] width 740 height 105
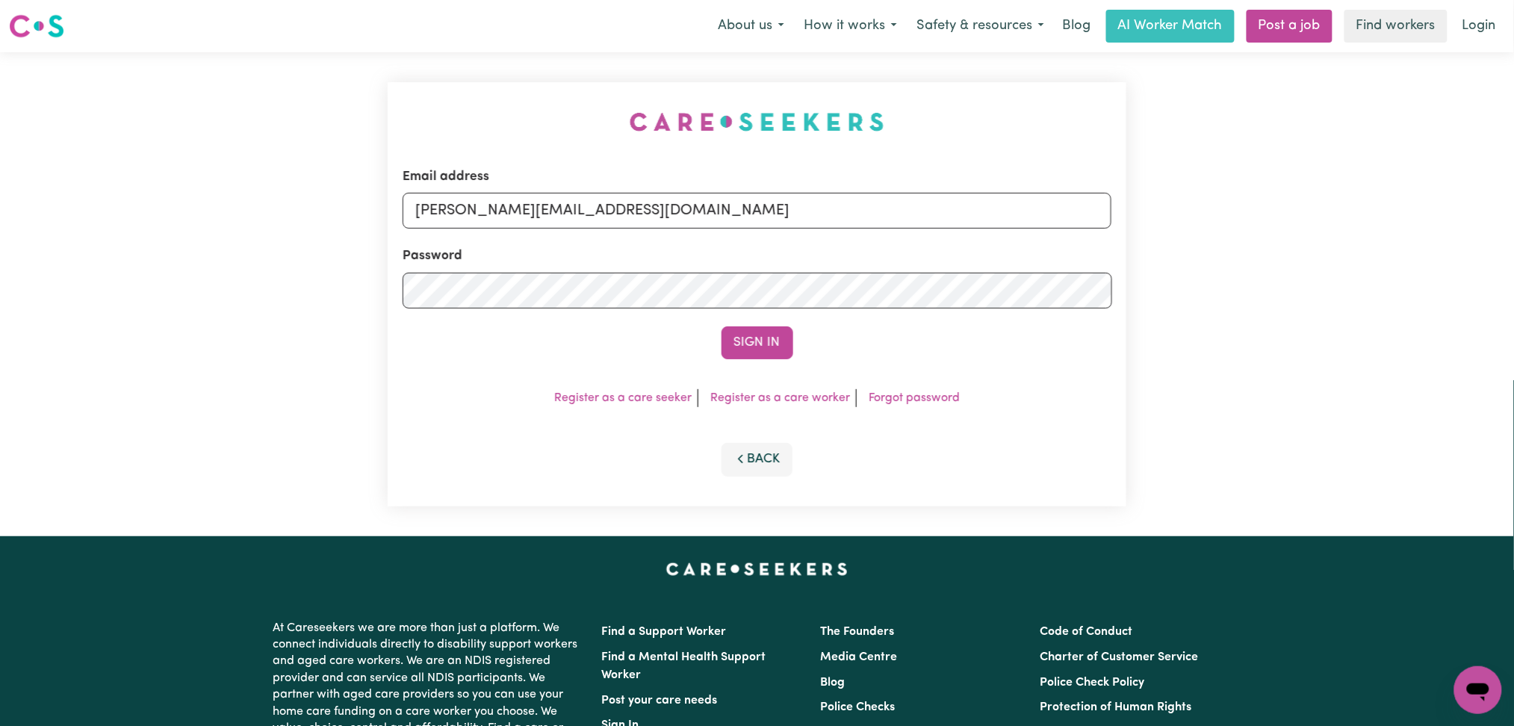
click at [586, 229] on form "Email address [PERSON_NAME][EMAIL_ADDRESS][DOMAIN_NAME] Password Sign In" at bounding box center [758, 263] width 710 height 192
drag, startPoint x: 552, startPoint y: 209, endPoint x: 532, endPoint y: 226, distance: 26.5
click at [552, 209] on input "[PERSON_NAME][EMAIL_ADDRESS][DOMAIN_NAME]" at bounding box center [758, 211] width 710 height 36
drag, startPoint x: 495, startPoint y: 197, endPoint x: 881, endPoint y: 242, distance: 388.9
click at [881, 241] on form "Email address Superuser~[EMAIL_ADDRESS][DOMAIN_NAME] Password Sign In" at bounding box center [758, 263] width 710 height 192
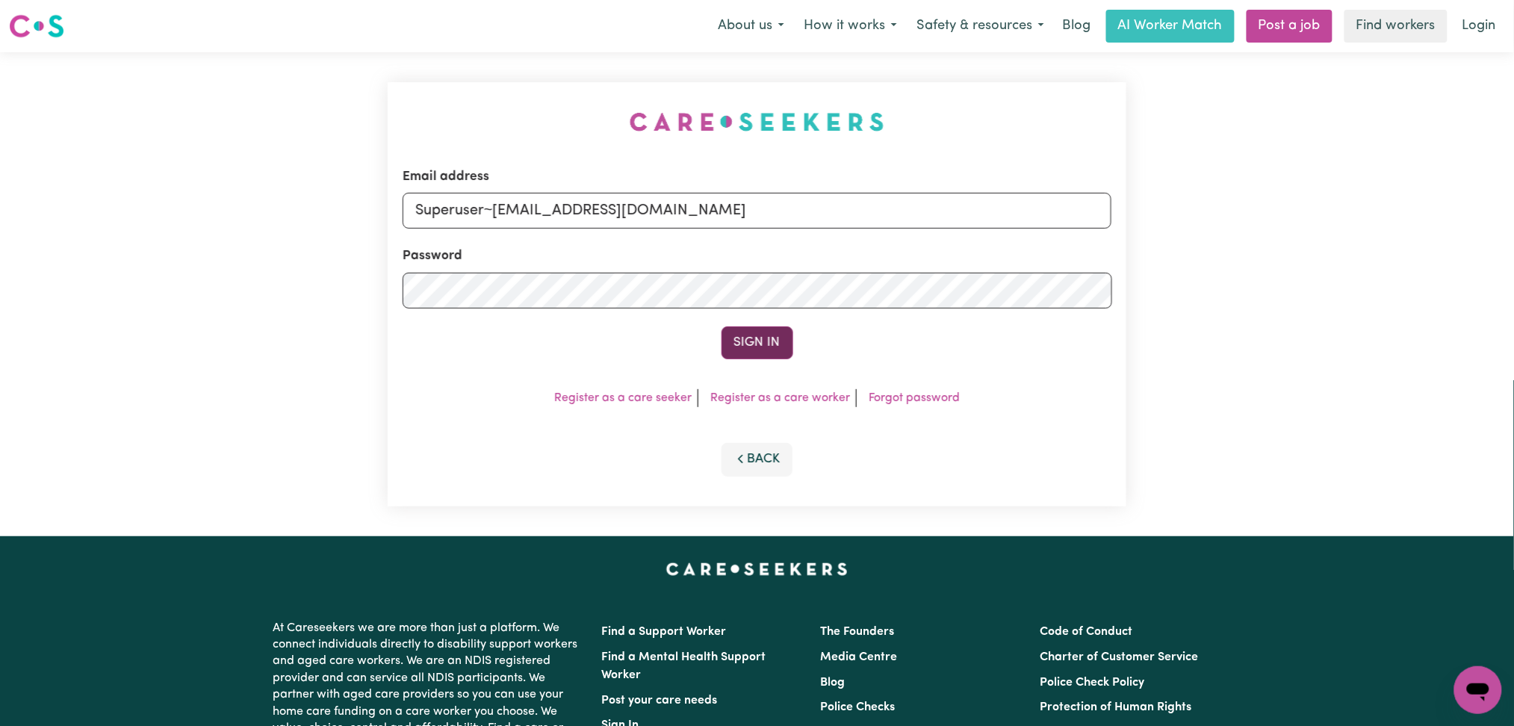
type input "Superuser~[EMAIL_ADDRESS][DOMAIN_NAME]"
click at [768, 356] on button "Sign In" at bounding box center [758, 343] width 72 height 33
